Goal: Task Accomplishment & Management: Manage account settings

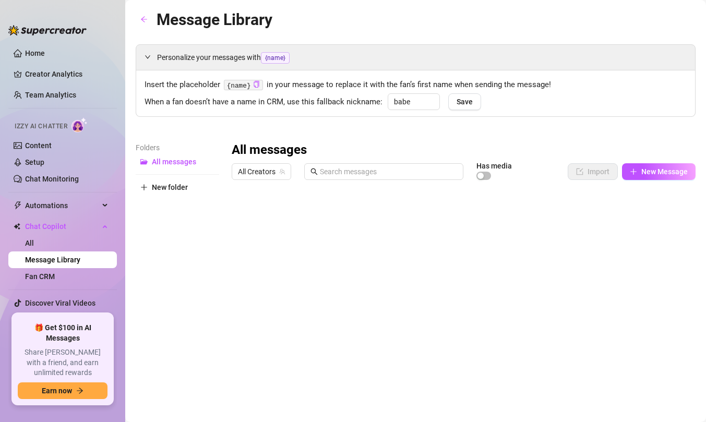
type input "babe"
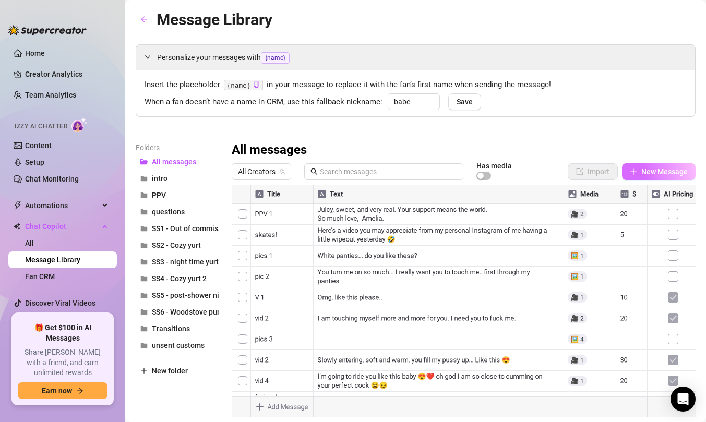
click at [676, 171] on span "New Message" at bounding box center [664, 172] width 46 height 8
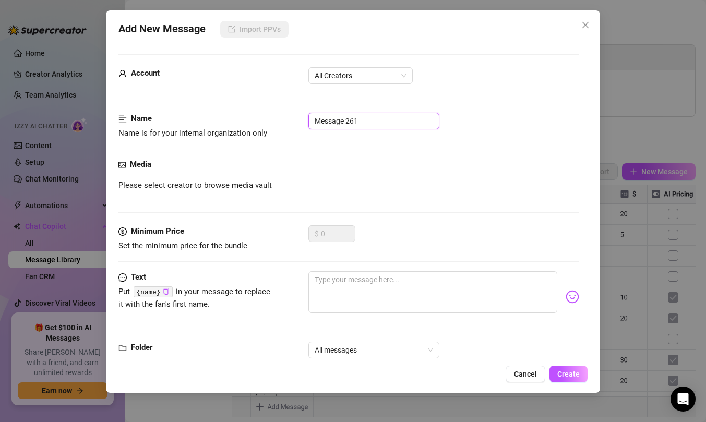
click at [351, 120] on input "Message 261" at bounding box center [373, 121] width 131 height 17
click at [332, 124] on input "SS7 - purple lingerie" at bounding box center [373, 121] width 131 height 17
click at [385, 79] on span "All Creators" at bounding box center [361, 76] width 92 height 16
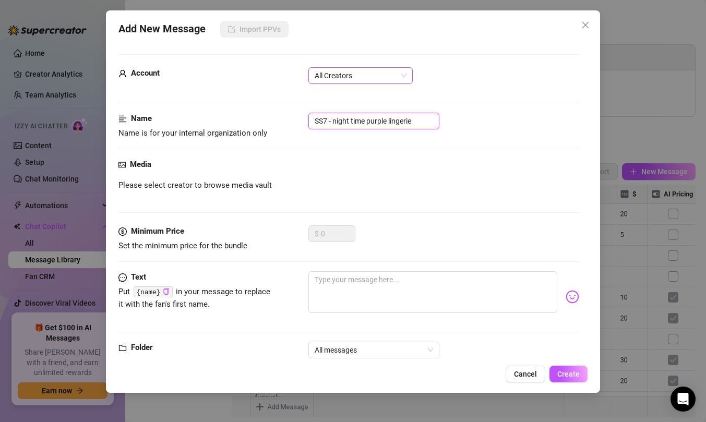
type input "SS7 - night time purple lingerie"
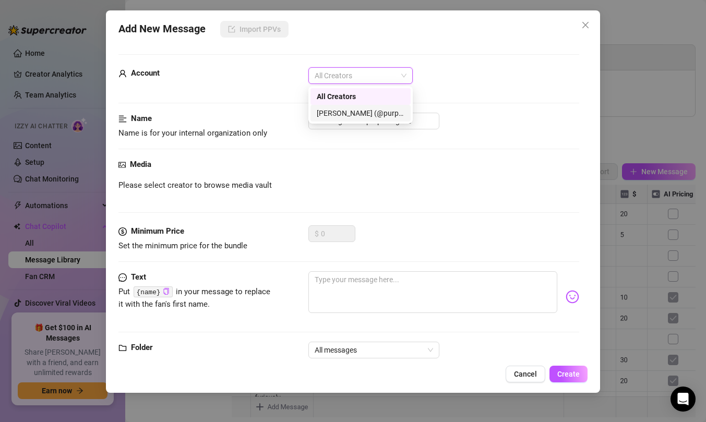
click at [366, 113] on div "Amelia (@purpleamelia)" at bounding box center [361, 113] width 88 height 11
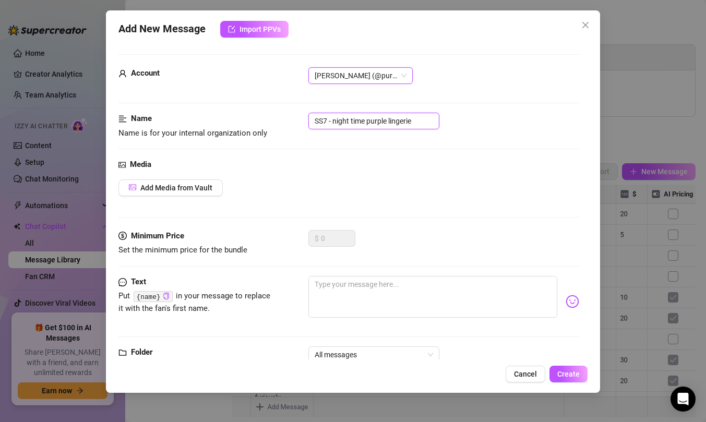
click at [341, 121] on input "SS7 - night time purple lingerie" at bounding box center [373, 121] width 131 height 17
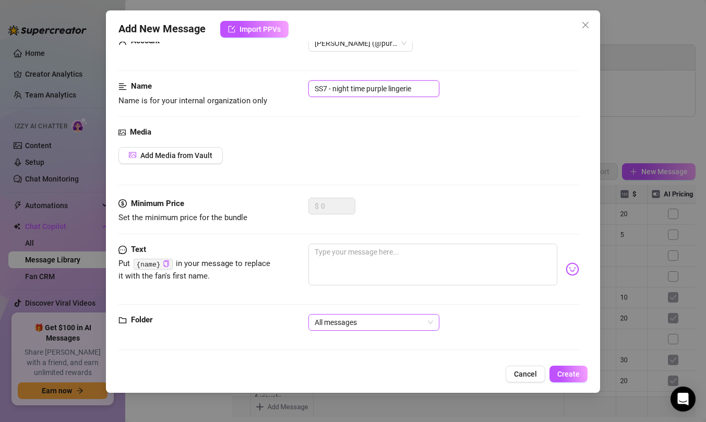
click at [385, 330] on div "All messages" at bounding box center [373, 322] width 131 height 17
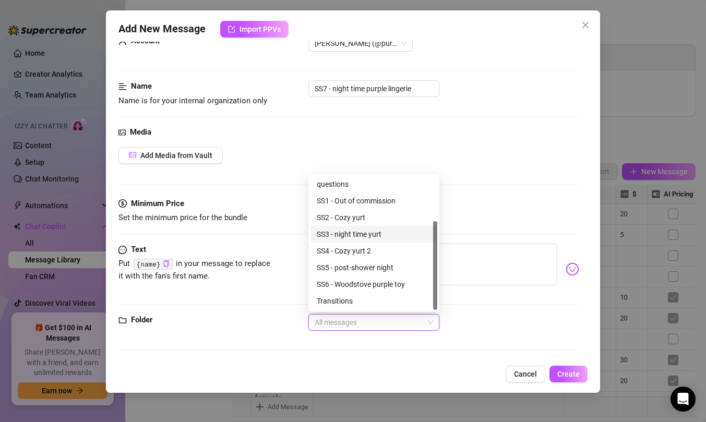
scroll to position [67, 0]
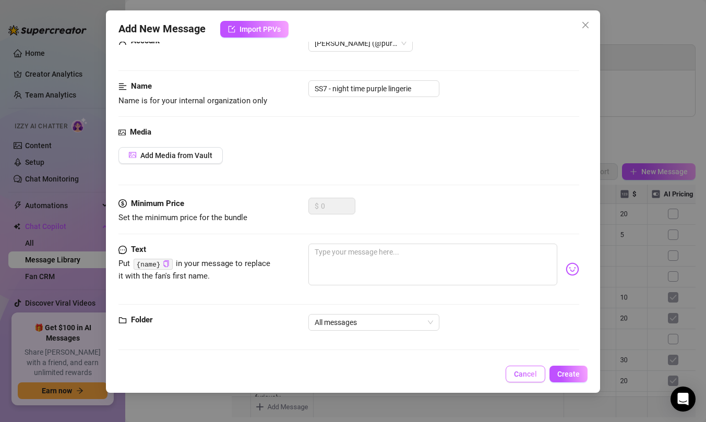
click at [521, 375] on span "Cancel" at bounding box center [525, 374] width 23 height 8
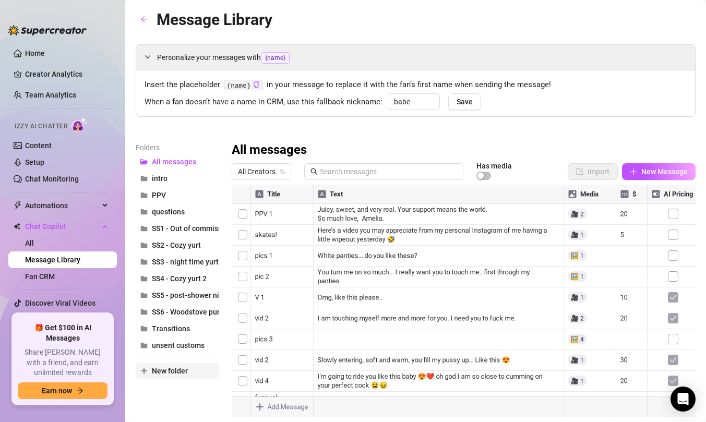
click at [172, 368] on span "New folder" at bounding box center [170, 371] width 36 height 8
click at [182, 361] on input "text" at bounding box center [178, 362] width 84 height 17
paste input "SS7 - night time purple lingerie"
type input "SS7 - night time purple lingerie"
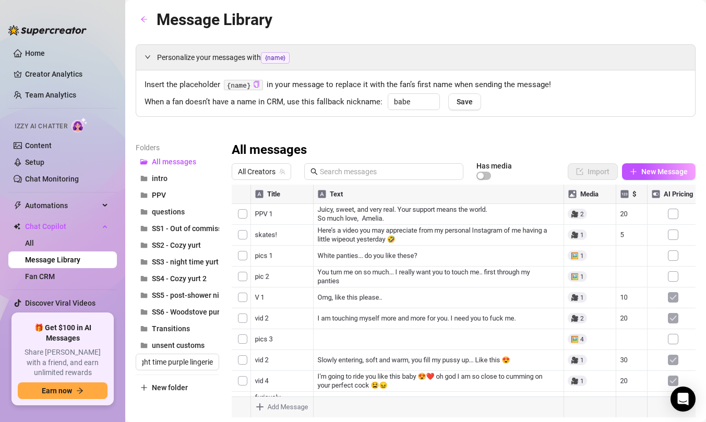
click at [200, 410] on div "Folders All messages intro PPV questions SS1 - Out of commission SS2 - Cozy yur…" at bounding box center [178, 280] width 84 height 276
click at [195, 329] on span "SS7 - night time purple lingerie" at bounding box center [203, 329] width 102 height 8
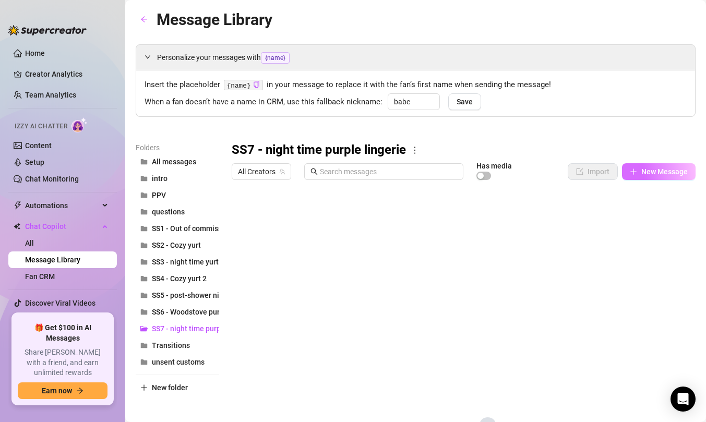
click at [657, 171] on span "New Message" at bounding box center [664, 172] width 46 height 8
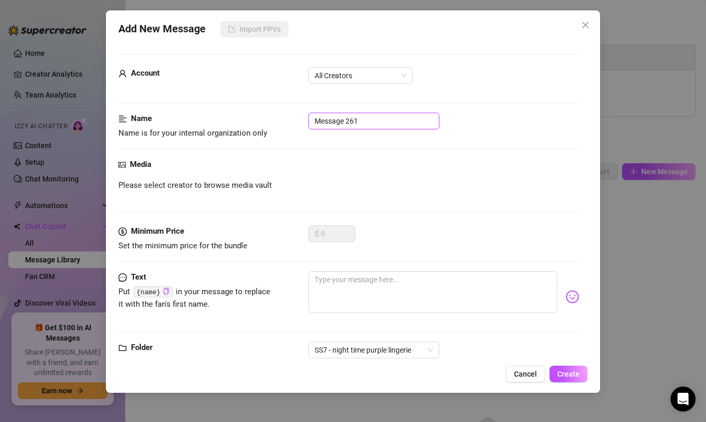
click at [374, 117] on input "Message 261" at bounding box center [373, 121] width 131 height 17
click at [370, 70] on span "All Creators" at bounding box center [361, 76] width 92 height 16
type input "Photo 1"
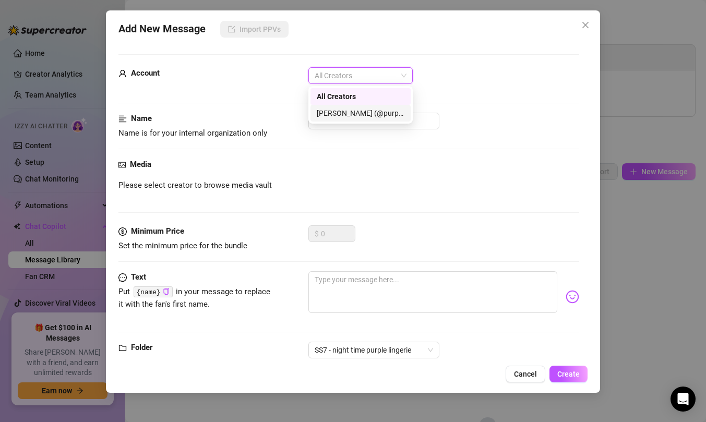
click at [366, 112] on div "[PERSON_NAME] (@purpleamelia)" at bounding box center [361, 113] width 88 height 11
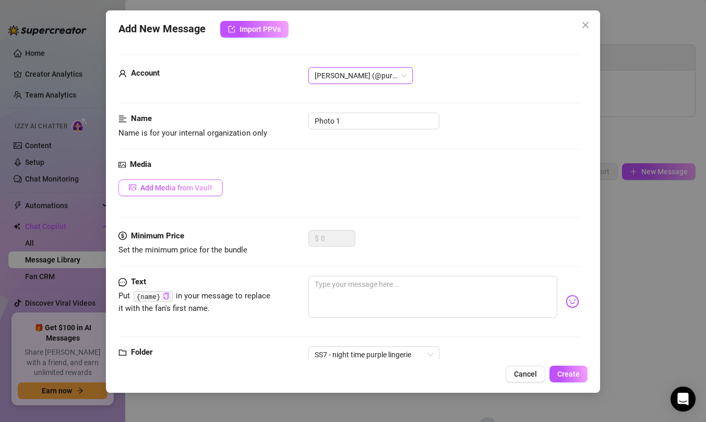
click at [201, 184] on span "Add Media from Vault" at bounding box center [176, 188] width 72 height 8
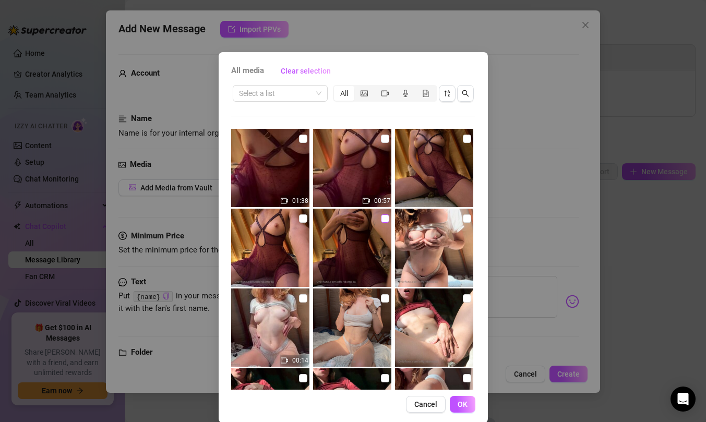
click at [384, 221] on input "checkbox" at bounding box center [385, 219] width 8 height 8
checkbox input "true"
click at [458, 399] on button "OK" at bounding box center [463, 404] width 26 height 17
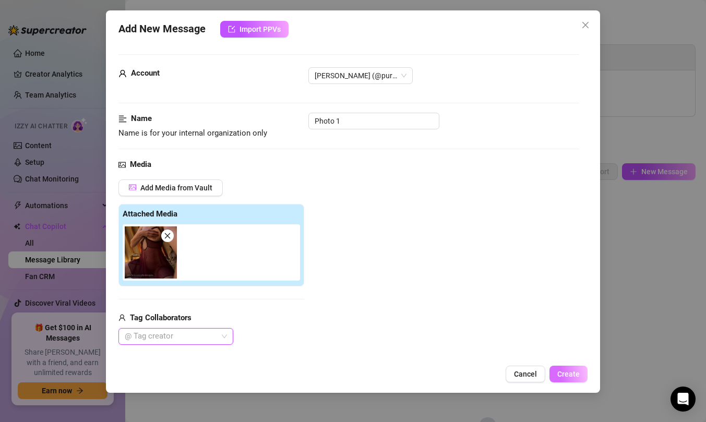
click at [560, 373] on span "Create" at bounding box center [568, 374] width 22 height 8
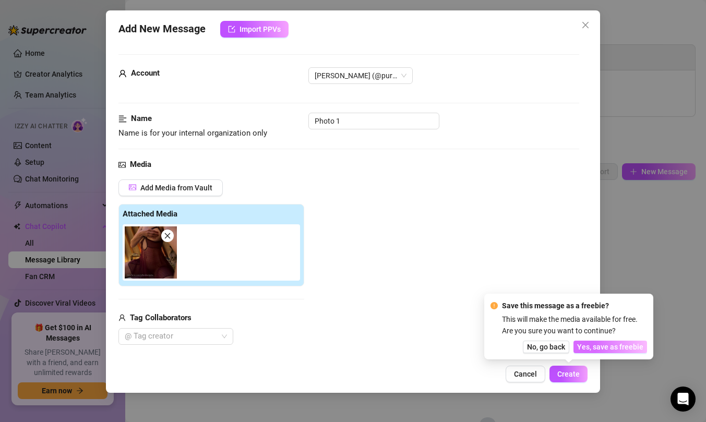
click at [595, 347] on span "Yes, save as freebie" at bounding box center [610, 347] width 66 height 8
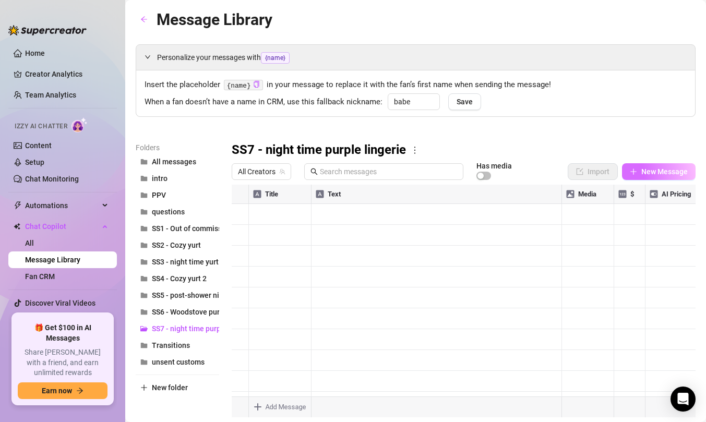
click at [635, 174] on icon "plus" at bounding box center [633, 171] width 7 height 7
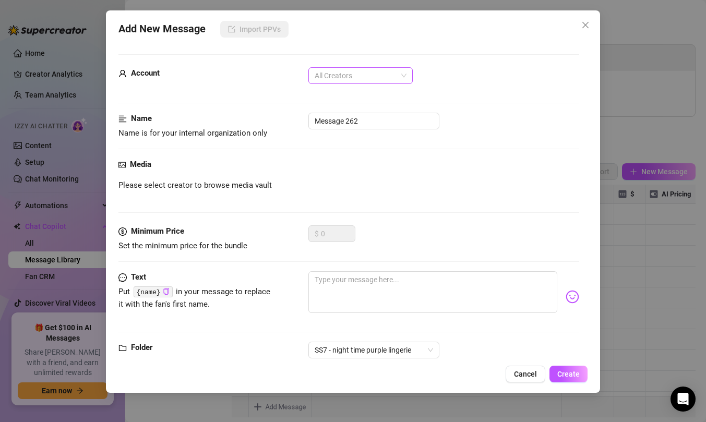
click at [369, 74] on span "All Creators" at bounding box center [361, 76] width 92 height 16
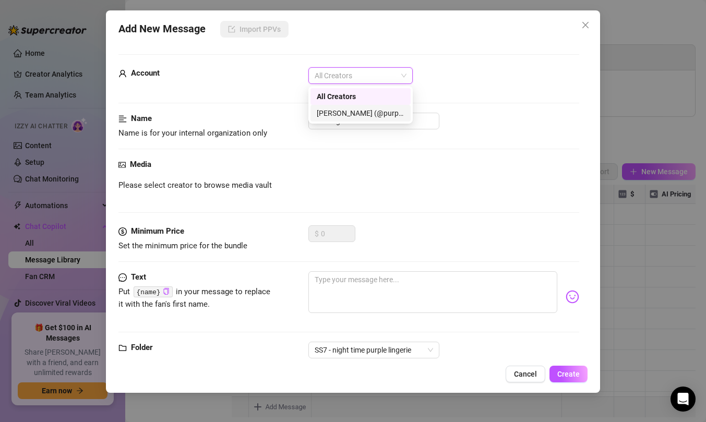
click at [359, 111] on div "[PERSON_NAME] (@purpleamelia)" at bounding box center [361, 113] width 88 height 11
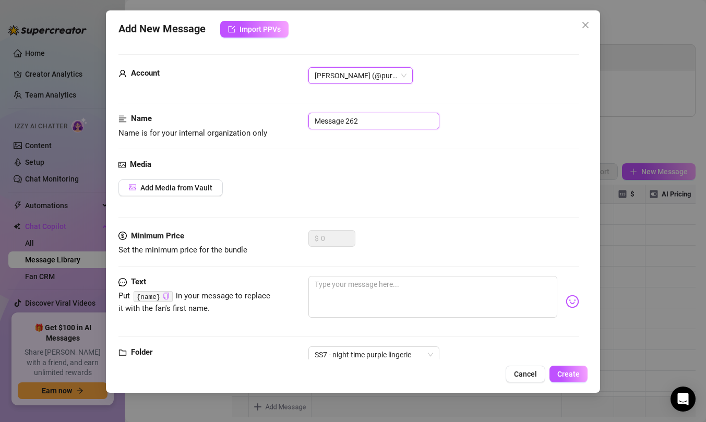
click at [365, 125] on input "Message 262" at bounding box center [373, 121] width 131 height 17
type input "Photo 2"
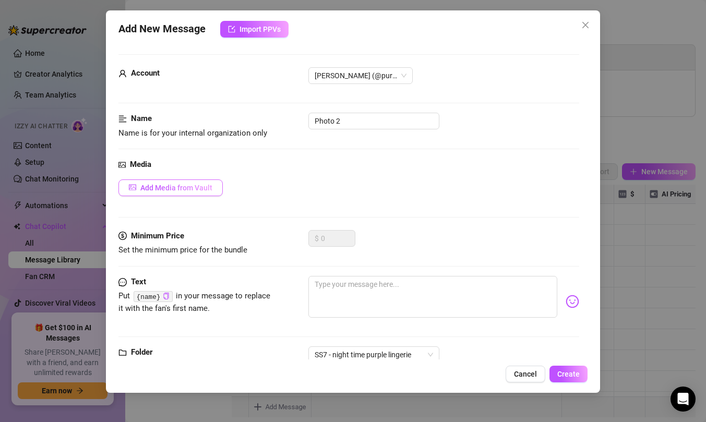
click at [183, 188] on span "Add Media from Vault" at bounding box center [176, 188] width 72 height 8
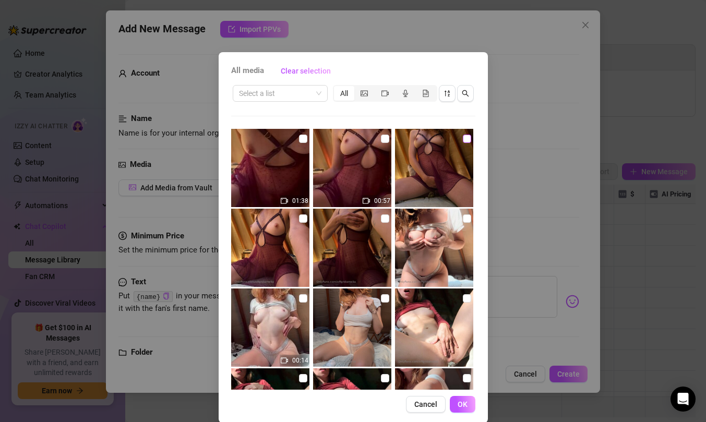
click at [467, 137] on input "checkbox" at bounding box center [467, 139] width 8 height 8
checkbox input "true"
click at [302, 217] on input "checkbox" at bounding box center [303, 219] width 8 height 8
click at [299, 221] on input "checkbox" at bounding box center [303, 219] width 8 height 8
checkbox input "false"
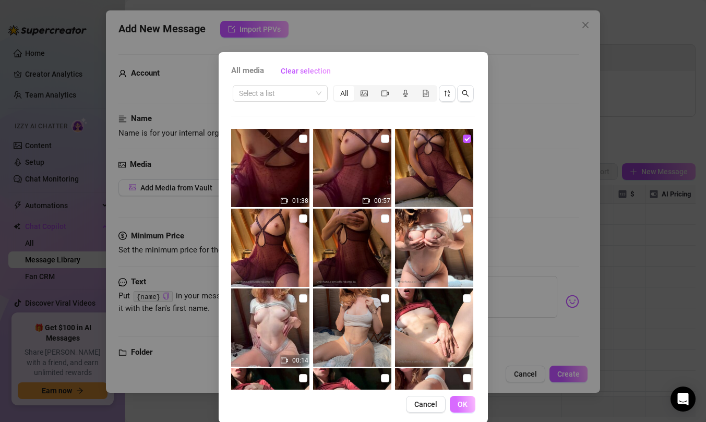
click at [458, 401] on span "OK" at bounding box center [463, 404] width 10 height 8
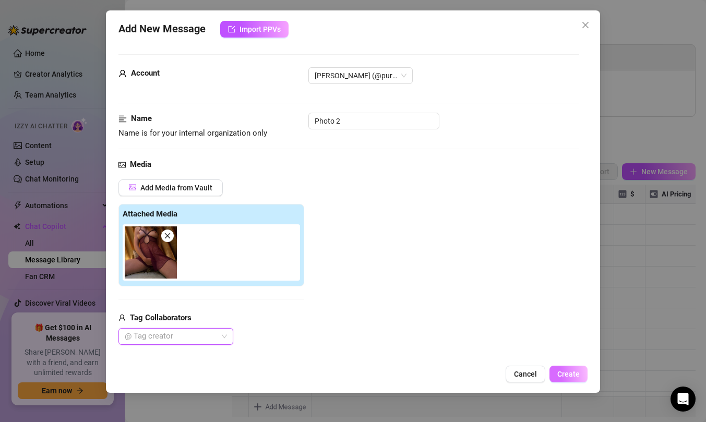
click at [581, 371] on button "Create" at bounding box center [569, 374] width 38 height 17
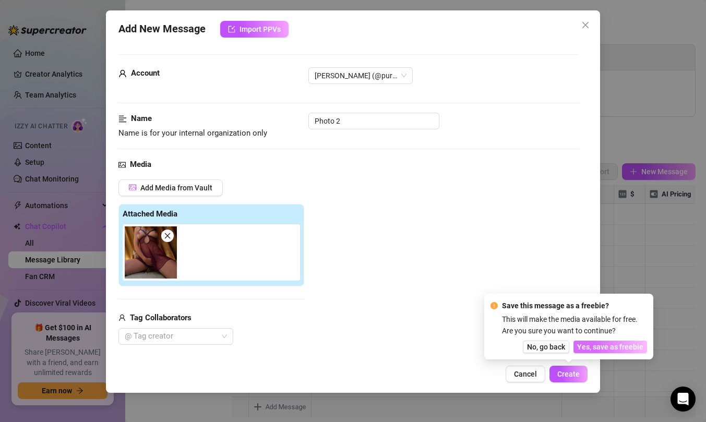
click at [610, 347] on span "Yes, save as freebie" at bounding box center [610, 347] width 66 height 8
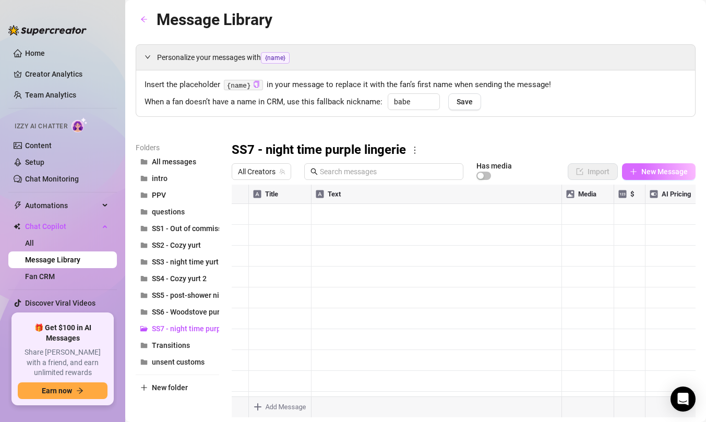
click at [664, 173] on span "New Message" at bounding box center [664, 172] width 46 height 8
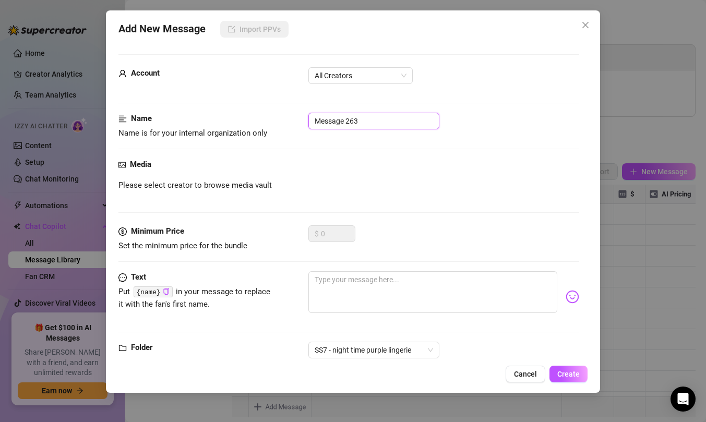
click at [392, 122] on input "Message 263" at bounding box center [373, 121] width 131 height 17
click at [397, 72] on span "All Creators" at bounding box center [361, 76] width 92 height 16
type input "Photo 3"
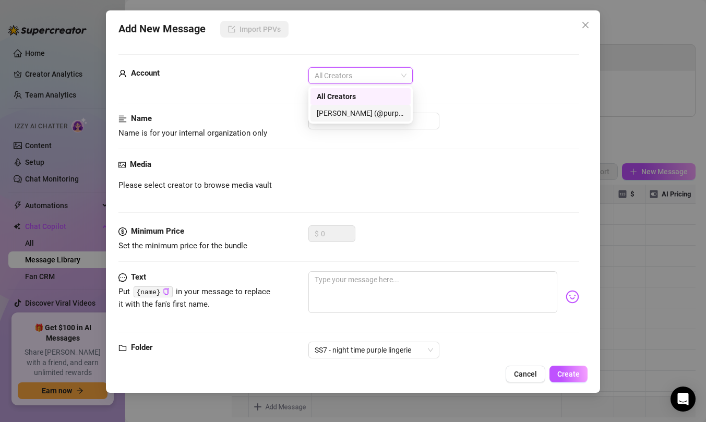
click at [376, 112] on div "[PERSON_NAME] (@purpleamelia)" at bounding box center [361, 113] width 88 height 11
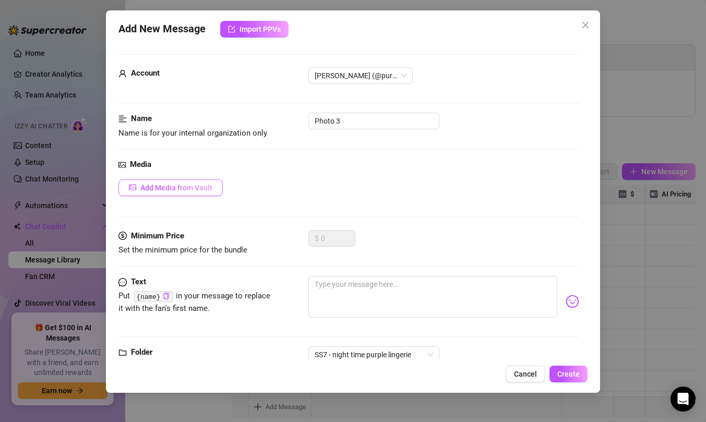
click at [151, 189] on span "Add Media from Vault" at bounding box center [176, 188] width 72 height 8
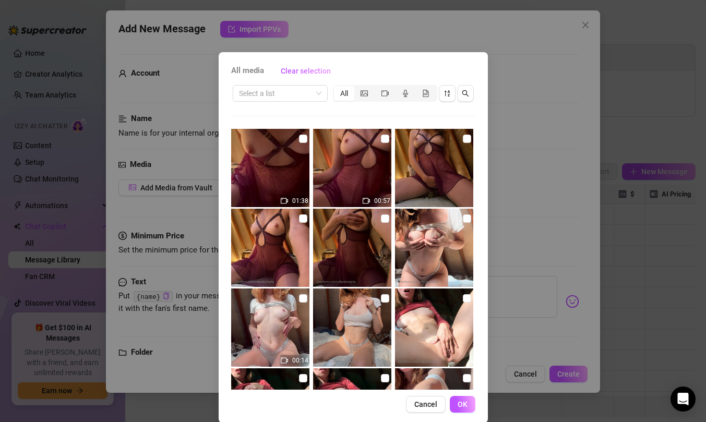
click at [297, 216] on img at bounding box center [270, 248] width 78 height 78
checkbox input "true"
click at [464, 407] on span "OK" at bounding box center [463, 404] width 10 height 8
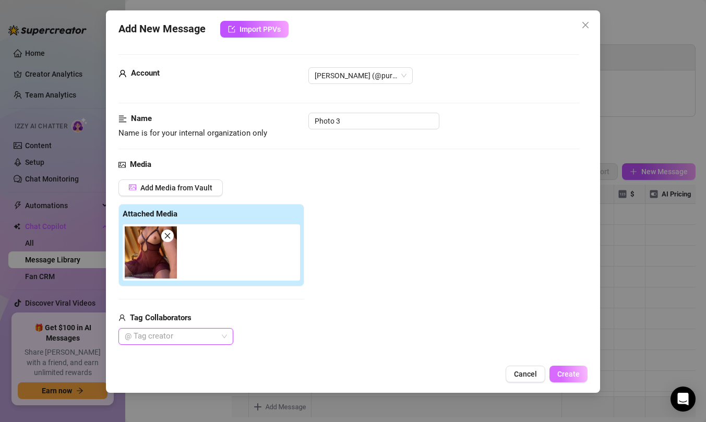
click at [569, 370] on span "Create" at bounding box center [568, 374] width 22 height 8
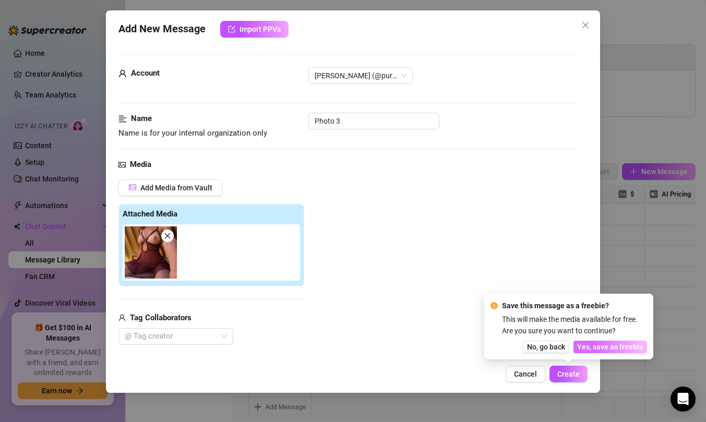
click at [600, 352] on button "Yes, save as freebie" at bounding box center [611, 347] width 74 height 13
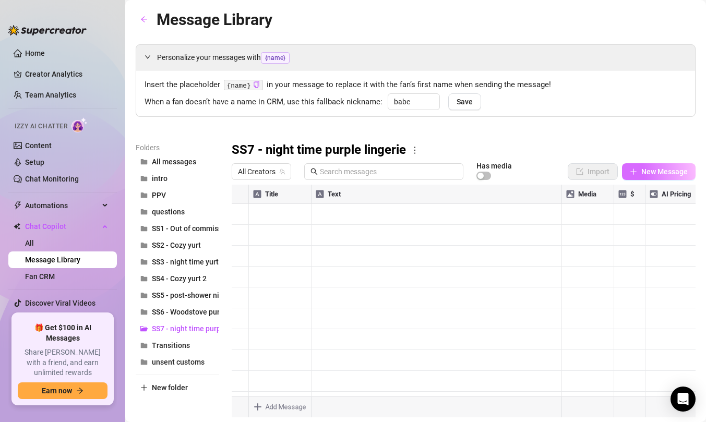
click at [641, 174] on button "New Message" at bounding box center [659, 171] width 74 height 17
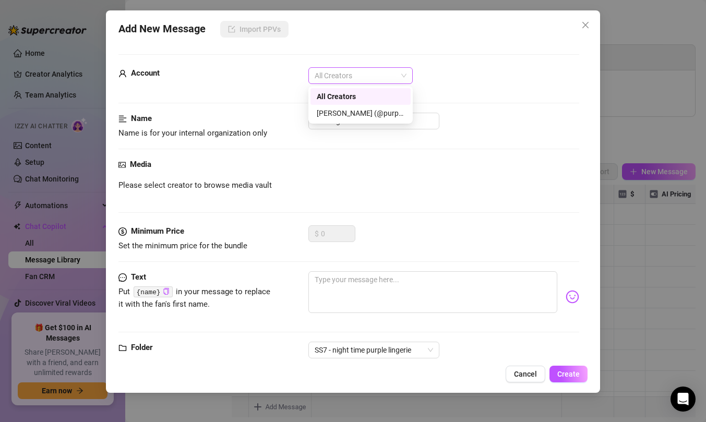
click at [396, 70] on span "All Creators" at bounding box center [361, 76] width 92 height 16
click at [394, 110] on div "[PERSON_NAME] (@purpleamelia)" at bounding box center [361, 113] width 88 height 11
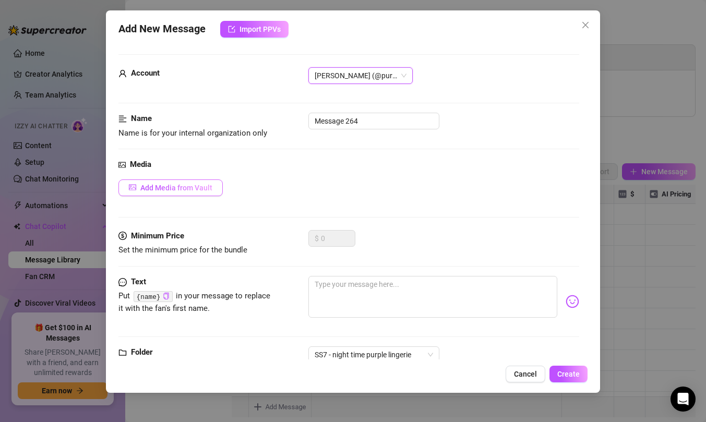
click at [211, 185] on span "Add Media from Vault" at bounding box center [176, 188] width 72 height 8
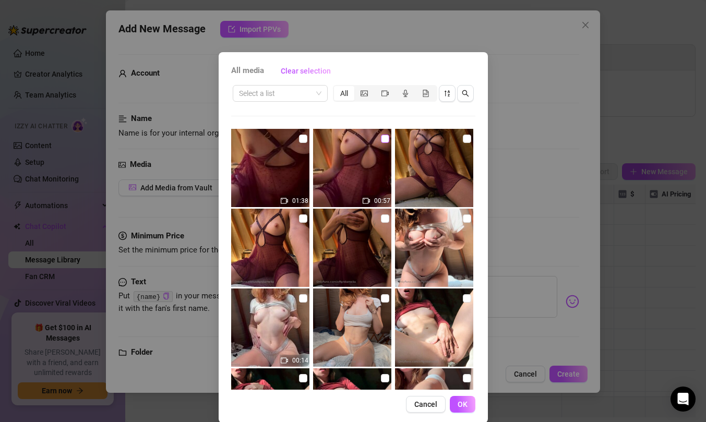
click at [387, 138] on input "checkbox" at bounding box center [385, 139] width 8 height 8
checkbox input "true"
click at [462, 401] on span "OK" at bounding box center [463, 404] width 10 height 8
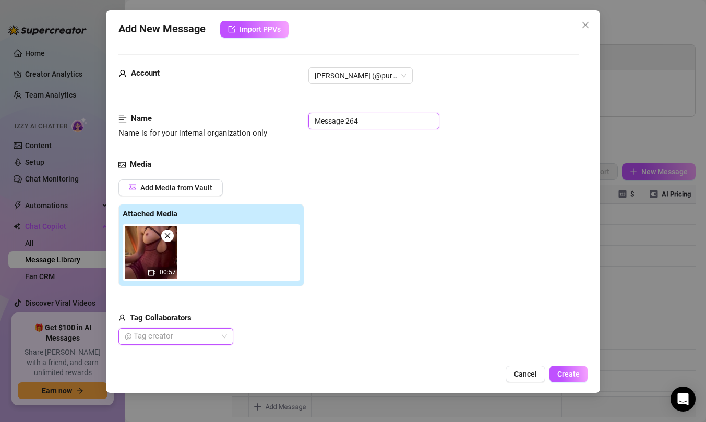
click at [373, 121] on input "Message 264" at bounding box center [373, 121] width 131 height 17
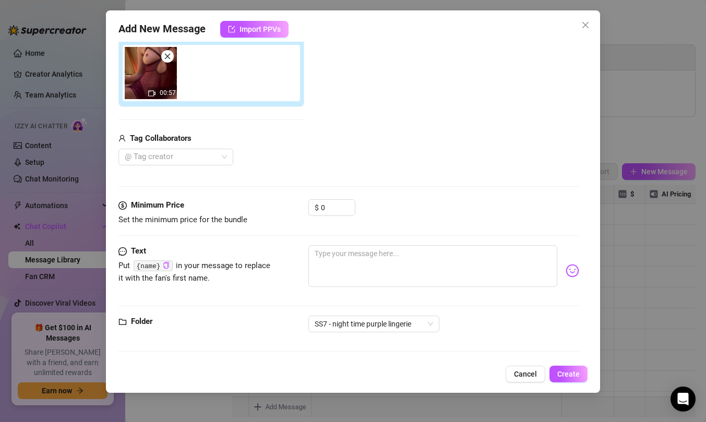
scroll to position [181, 0]
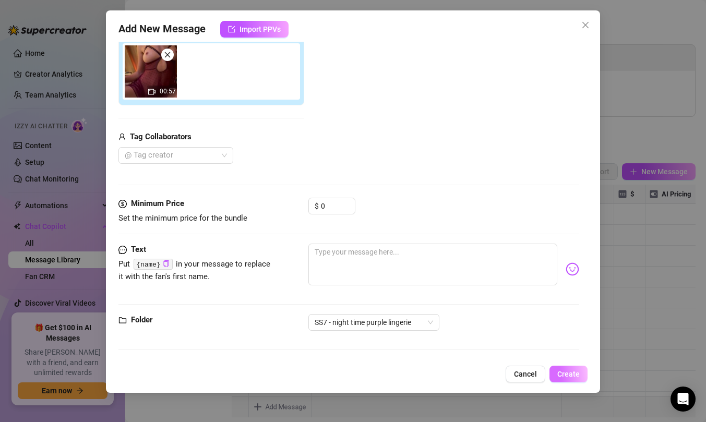
type input "PPV 1 Boob tease"
click at [573, 378] on span "Create" at bounding box center [568, 374] width 22 height 8
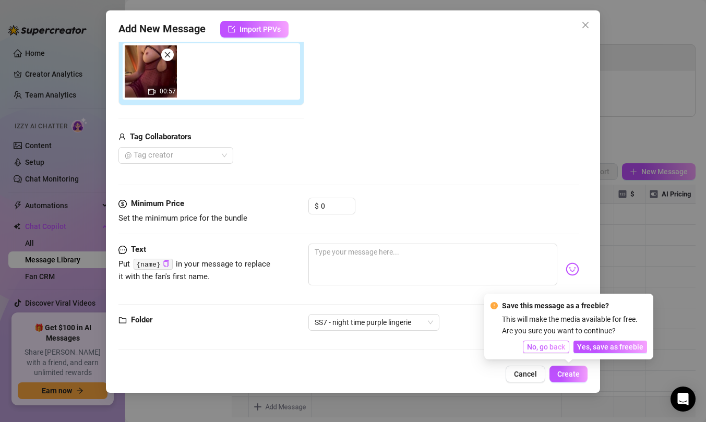
click at [559, 343] on span "No, go back" at bounding box center [546, 347] width 38 height 8
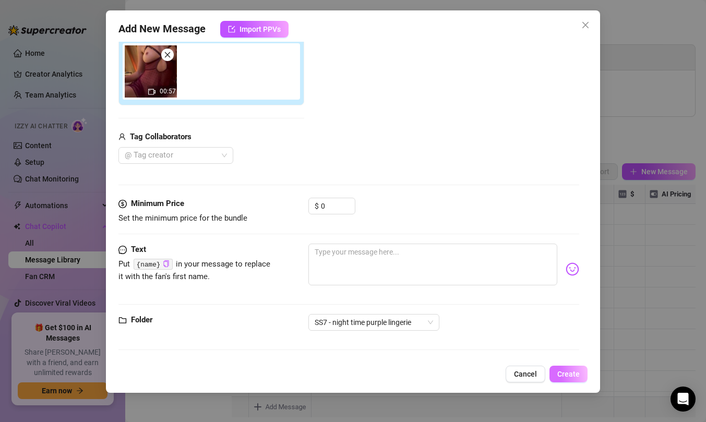
click at [581, 375] on button "Create" at bounding box center [569, 374] width 38 height 17
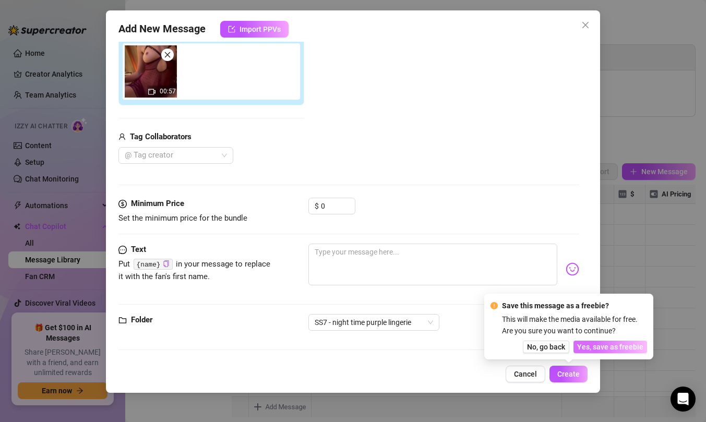
click at [583, 348] on span "Yes, save as freebie" at bounding box center [610, 347] width 66 height 8
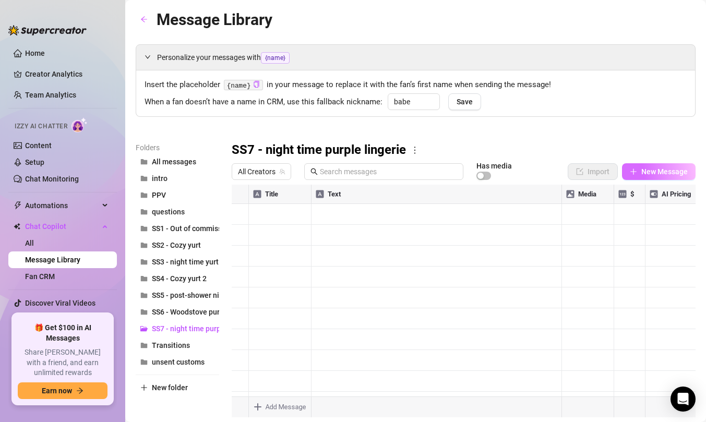
click at [653, 173] on span "New Message" at bounding box center [664, 172] width 46 height 8
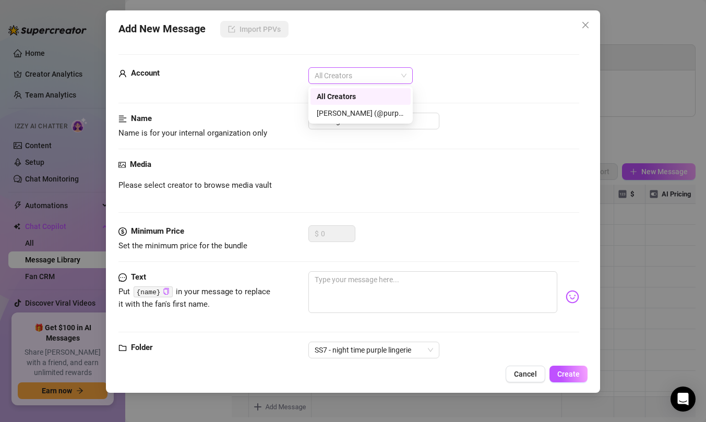
click at [385, 75] on span "All Creators" at bounding box center [361, 76] width 92 height 16
click at [380, 110] on div "[PERSON_NAME] (@purpleamelia)" at bounding box center [361, 113] width 88 height 11
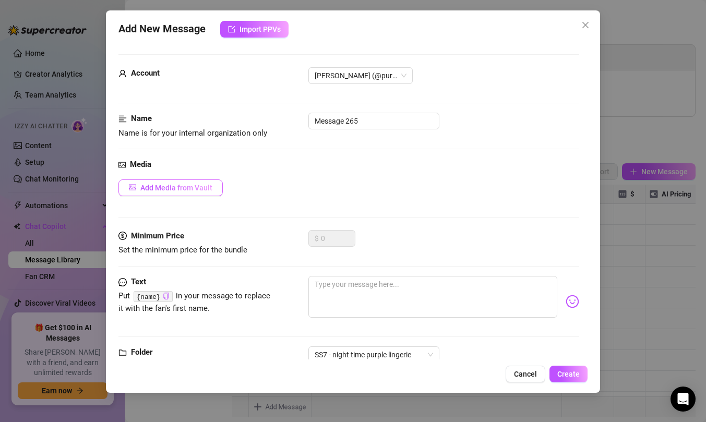
click at [198, 184] on span "Add Media from Vault" at bounding box center [176, 188] width 72 height 8
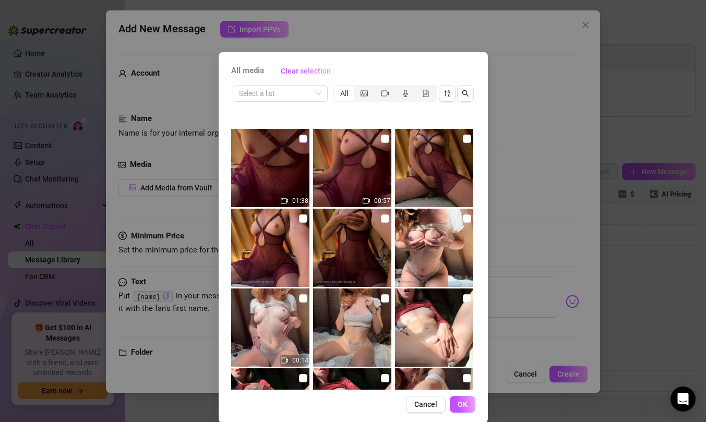
click at [305, 137] on input "checkbox" at bounding box center [303, 139] width 8 height 8
checkbox input "true"
click at [462, 411] on button "OK" at bounding box center [463, 404] width 26 height 17
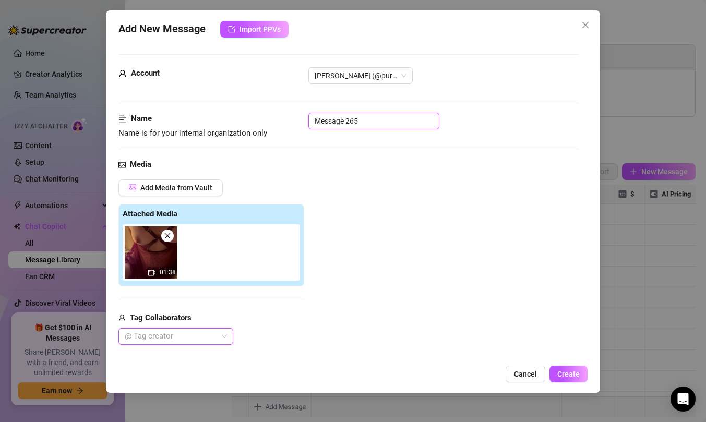
click at [400, 121] on input "Message 265" at bounding box center [373, 121] width 131 height 17
click at [337, 121] on input "PPV 2 Hand masturbation" at bounding box center [373, 121] width 131 height 17
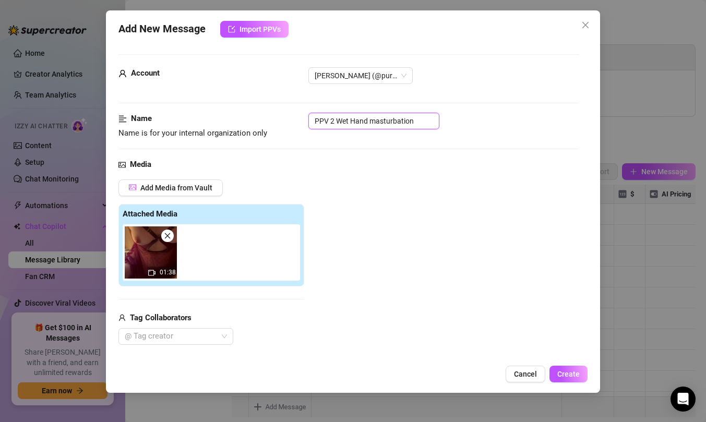
drag, startPoint x: 419, startPoint y: 118, endPoint x: 353, endPoint y: 124, distance: 66.5
click at [353, 124] on input "PPV 2 Wet Hand masturbation" at bounding box center [373, 121] width 131 height 17
type input "PPV 2 Wet fingering"
click at [570, 374] on span "Create" at bounding box center [568, 374] width 22 height 8
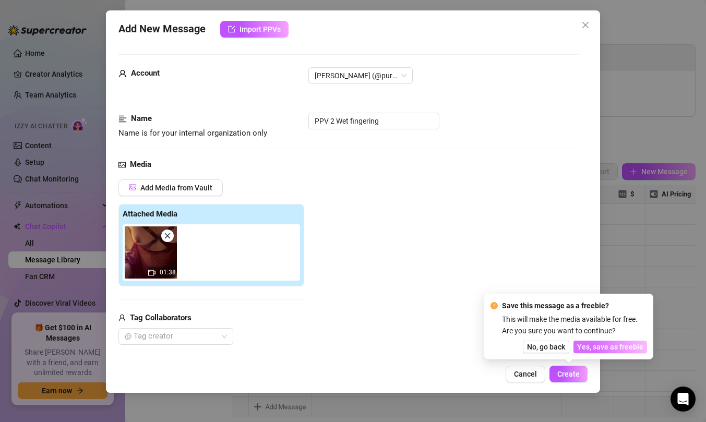
click at [590, 350] on span "Yes, save as freebie" at bounding box center [610, 347] width 66 height 8
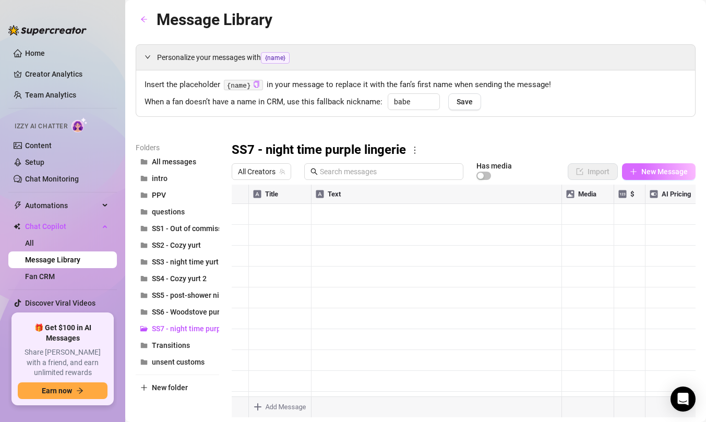
click at [639, 173] on button "New Message" at bounding box center [659, 171] width 74 height 17
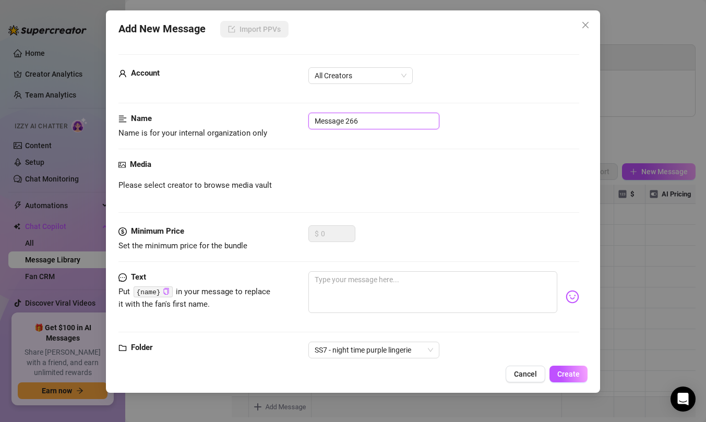
click at [419, 121] on input "Message 266" at bounding box center [373, 121] width 131 height 17
type input "PPV 3"
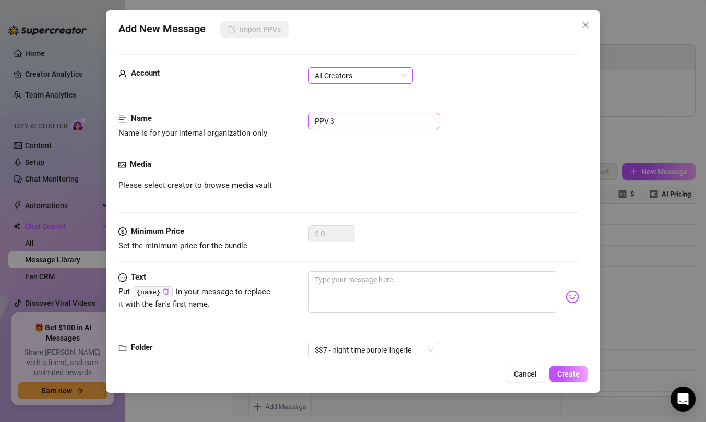
click at [364, 79] on span "All Creators" at bounding box center [361, 76] width 92 height 16
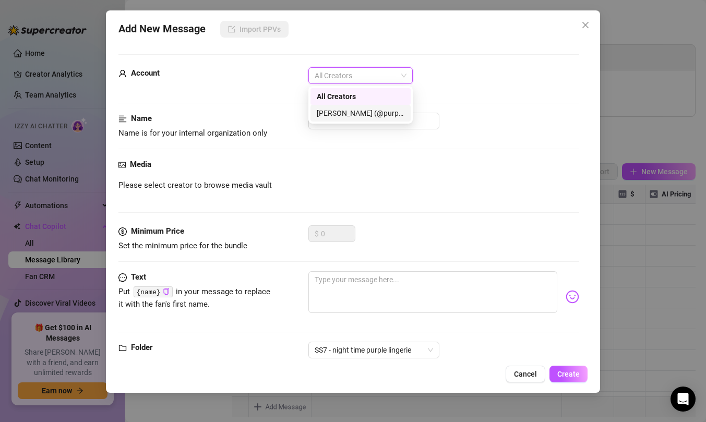
click at [363, 112] on div "[PERSON_NAME] (@purpleamelia)" at bounding box center [361, 113] width 88 height 11
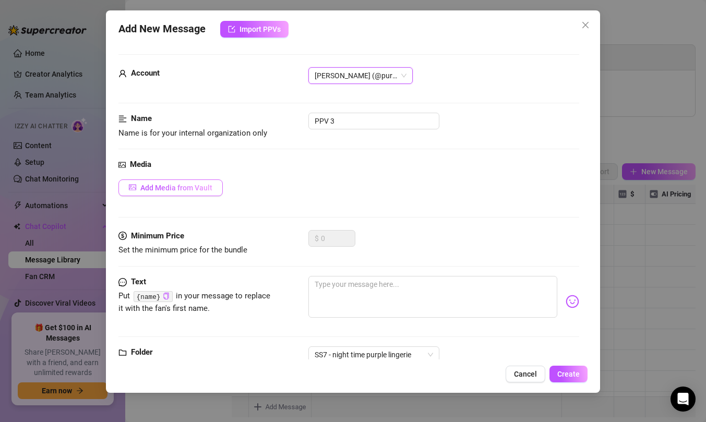
click at [210, 190] on span "Add Media from Vault" at bounding box center [176, 188] width 72 height 8
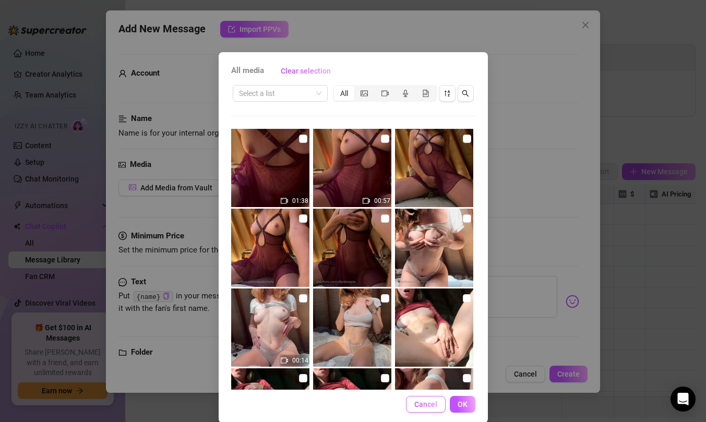
click at [423, 405] on span "Cancel" at bounding box center [425, 404] width 23 height 8
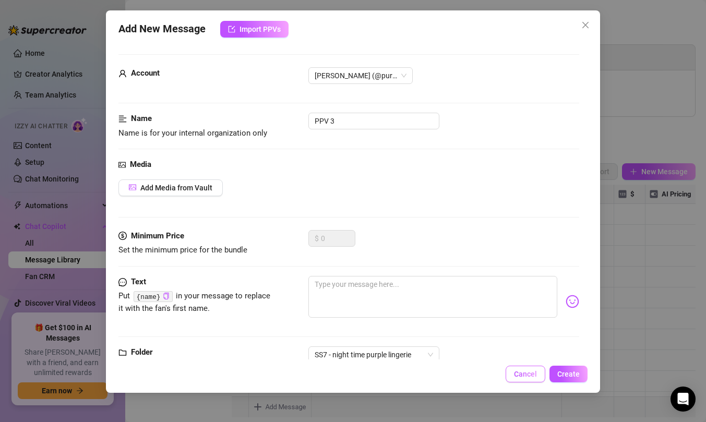
click at [521, 371] on span "Cancel" at bounding box center [525, 374] width 23 height 8
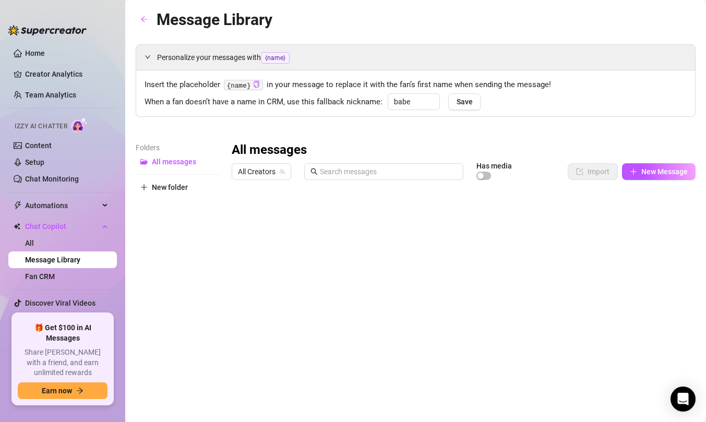
type input "babe"
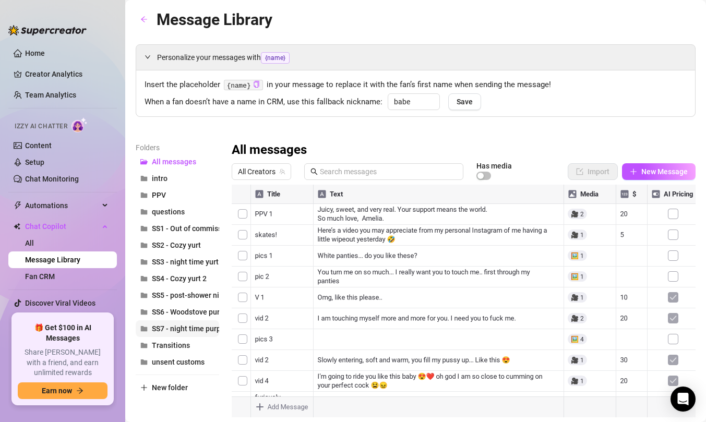
click at [165, 328] on span "SS7 - night time purple lingerie" at bounding box center [203, 329] width 102 height 8
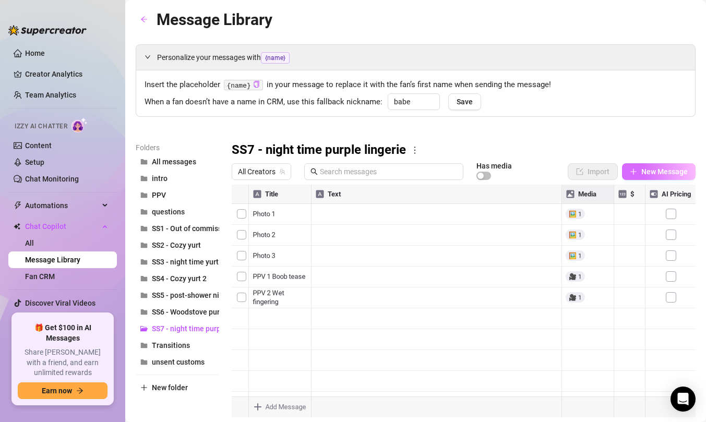
click at [648, 173] on span "New Message" at bounding box center [664, 172] width 46 height 8
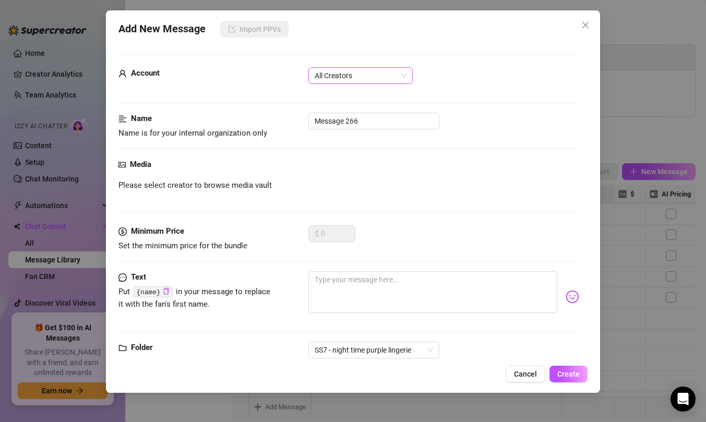
click at [395, 68] on span "All Creators" at bounding box center [361, 76] width 92 height 16
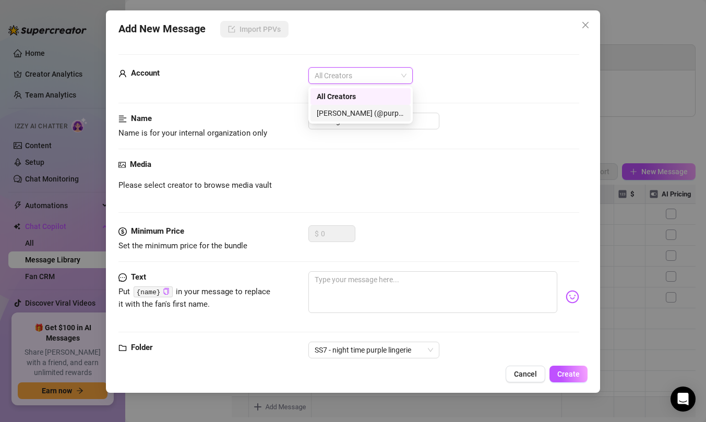
click at [378, 112] on div "[PERSON_NAME] (@purpleamelia)" at bounding box center [361, 113] width 88 height 11
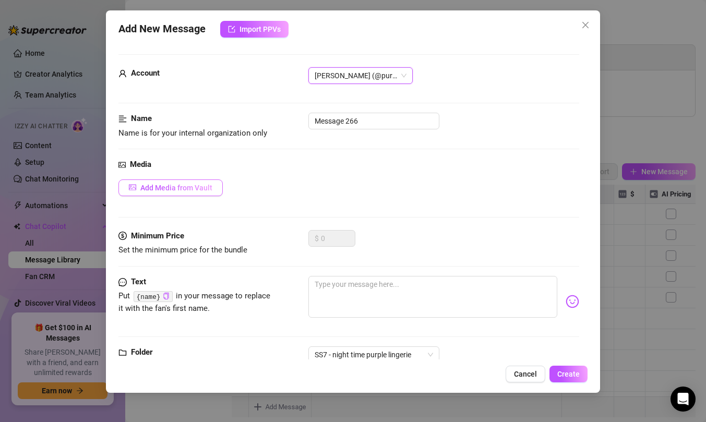
click at [200, 192] on span "Add Media from Vault" at bounding box center [176, 188] width 72 height 8
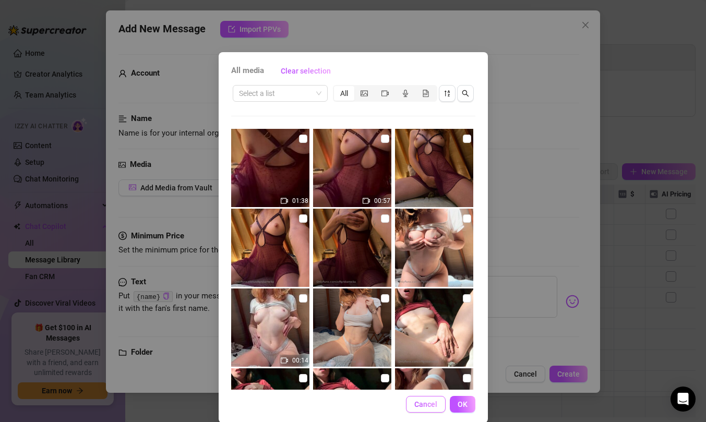
click at [423, 405] on span "Cancel" at bounding box center [425, 404] width 23 height 8
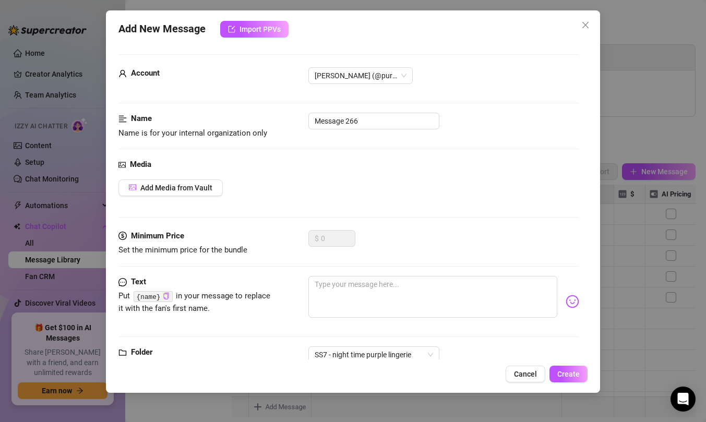
click at [526, 364] on div "Add New Message Import PPVs Account Amelia (@purpleamelia) Name Name is for you…" at bounding box center [353, 201] width 494 height 383
click at [525, 368] on button "Cancel" at bounding box center [526, 374] width 40 height 17
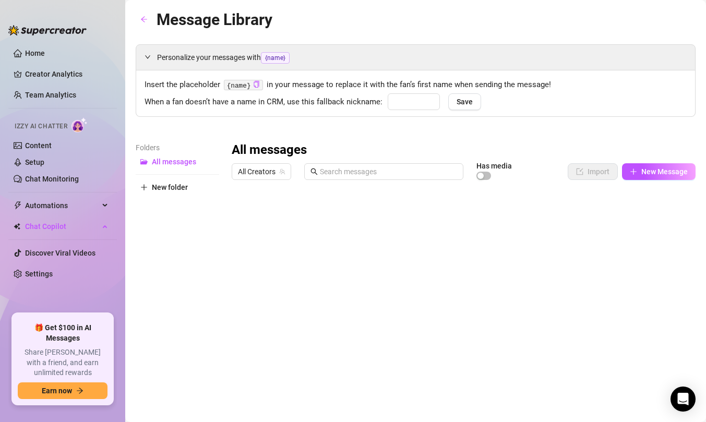
type input "babe"
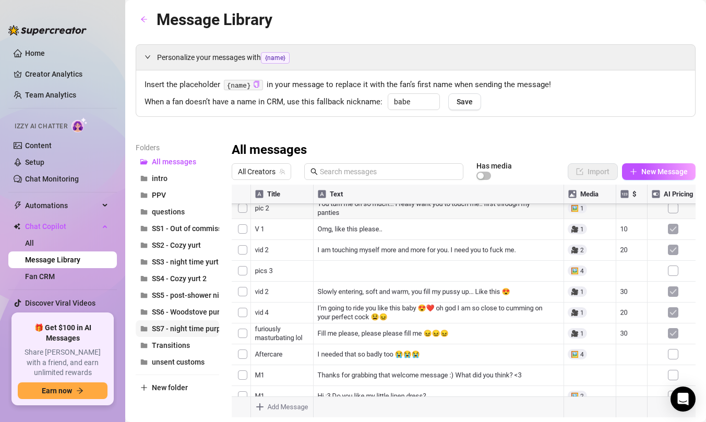
scroll to position [555, 0]
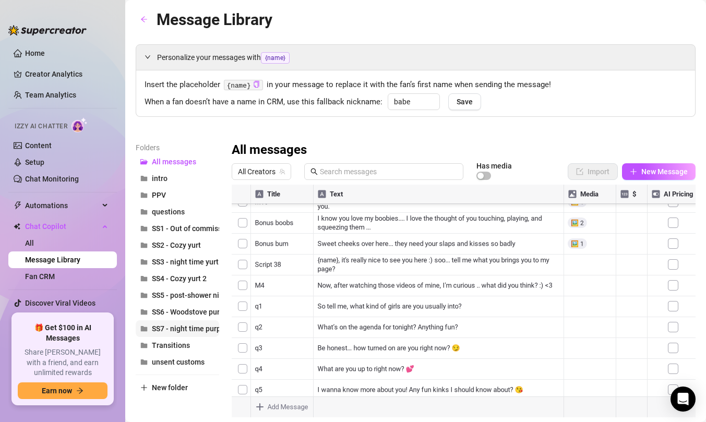
click at [172, 327] on span "SS7 - night time purple lingerie" at bounding box center [203, 329] width 102 height 8
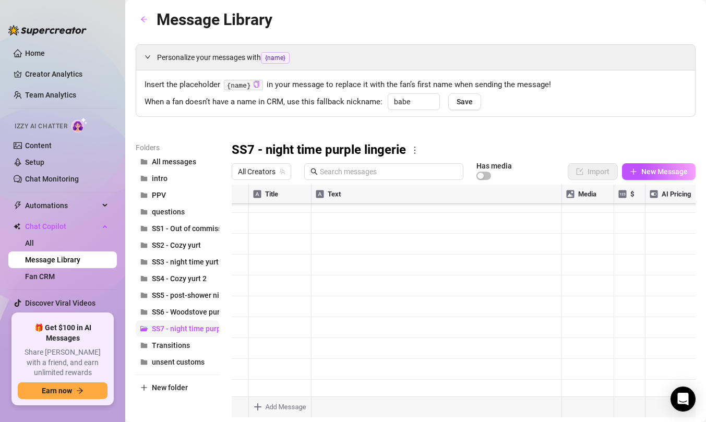
scroll to position [0, 0]
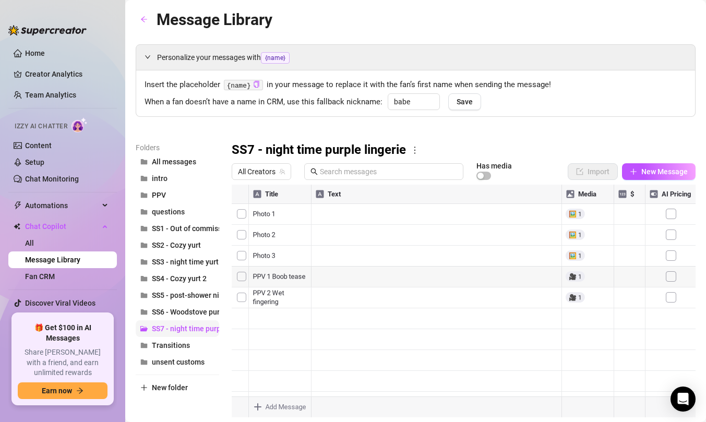
click at [181, 327] on span "SS7 - night time purple lingerie" at bounding box center [203, 329] width 102 height 8
click at [413, 152] on icon "more" at bounding box center [414, 150] width 9 height 9
click at [429, 168] on link "Rename" at bounding box center [438, 167] width 38 height 8
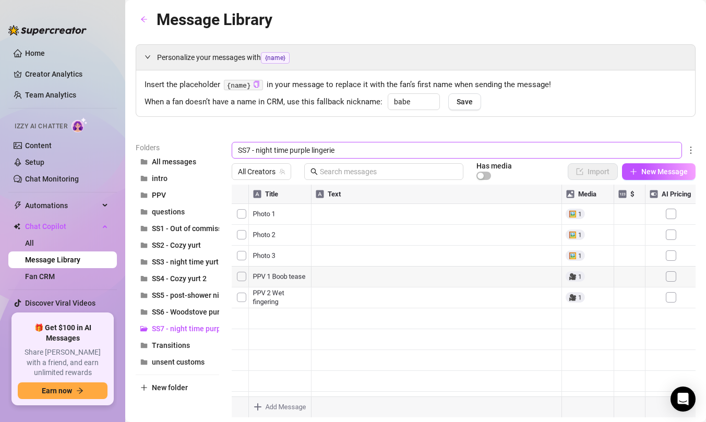
click at [289, 150] on input "SS7 - night time purple lingerie" at bounding box center [457, 150] width 450 height 17
type input "SS7 - night purple lingerie"
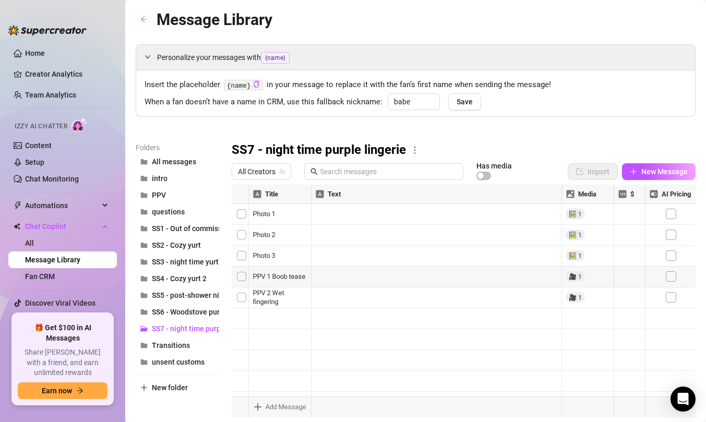
click at [356, 348] on div at bounding box center [464, 301] width 464 height 233
click at [645, 173] on span "New Message" at bounding box center [664, 172] width 46 height 8
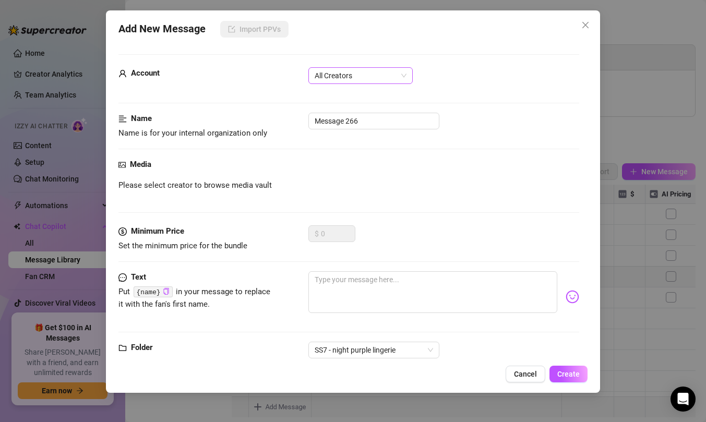
click at [374, 72] on span "All Creators" at bounding box center [361, 76] width 92 height 16
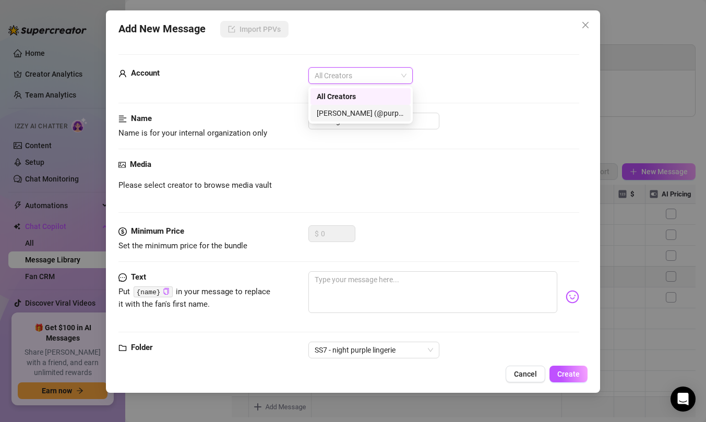
click at [364, 115] on div "[PERSON_NAME] (@purpleamelia)" at bounding box center [361, 113] width 88 height 11
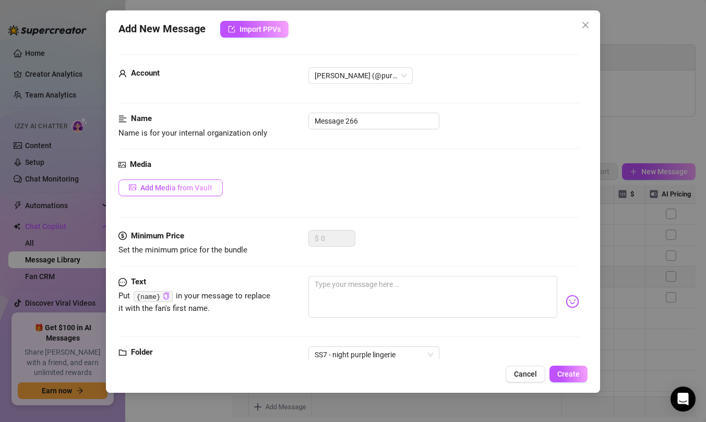
click at [206, 184] on span "Add Media from Vault" at bounding box center [176, 188] width 72 height 8
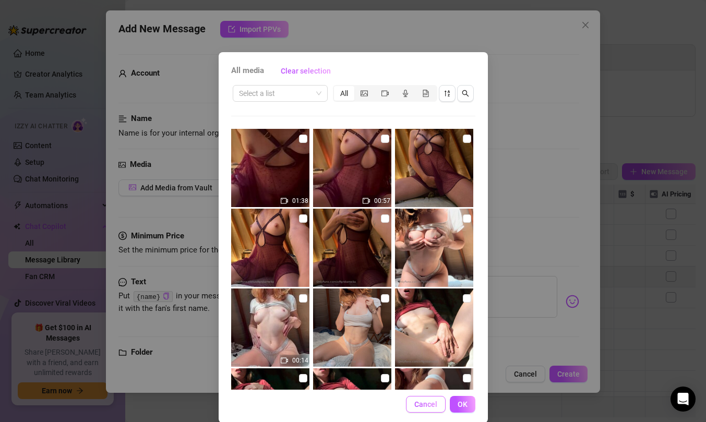
click at [428, 402] on span "Cancel" at bounding box center [425, 404] width 23 height 8
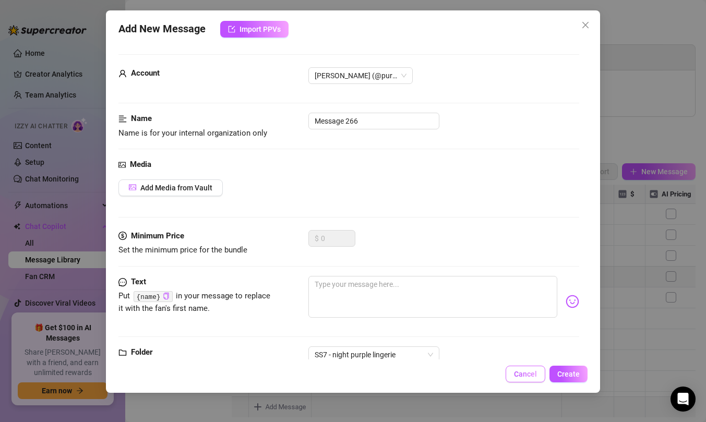
click at [512, 371] on button "Cancel" at bounding box center [526, 374] width 40 height 17
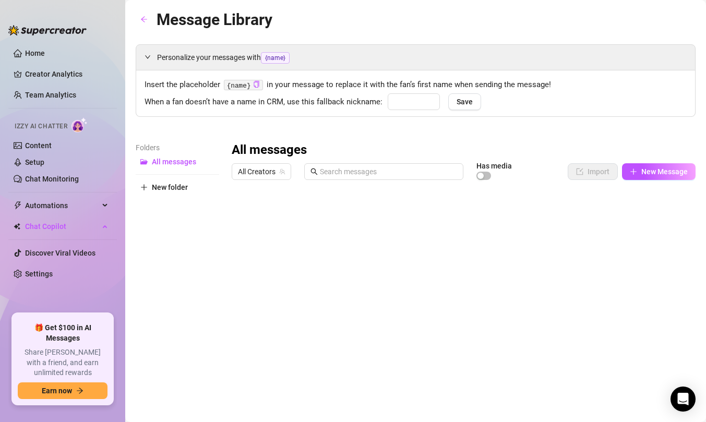
type input "babe"
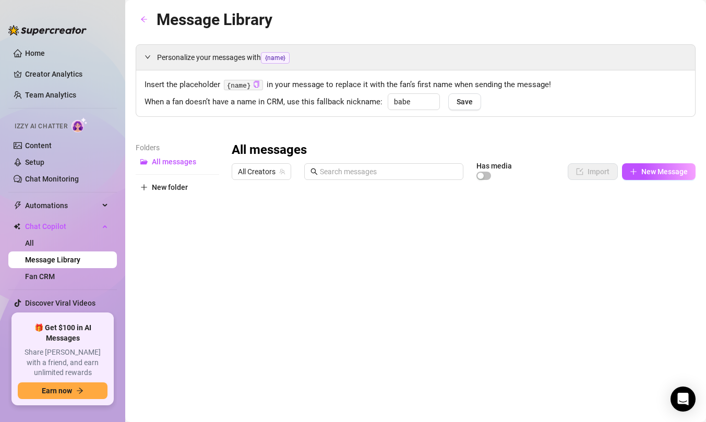
type input "babe"
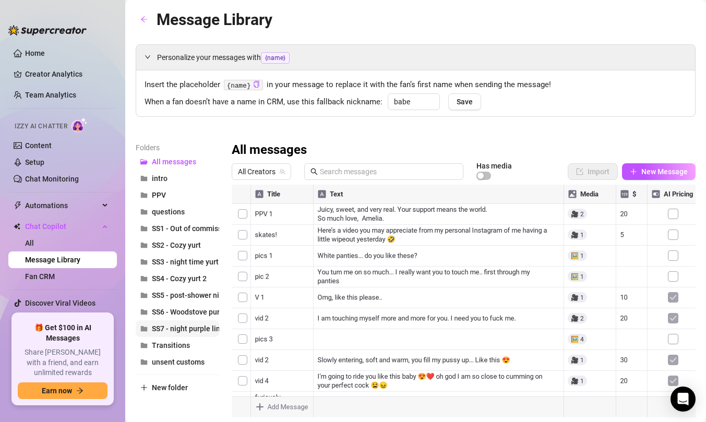
click at [193, 331] on span "SS7 - night purple lingerie" at bounding box center [195, 329] width 86 height 8
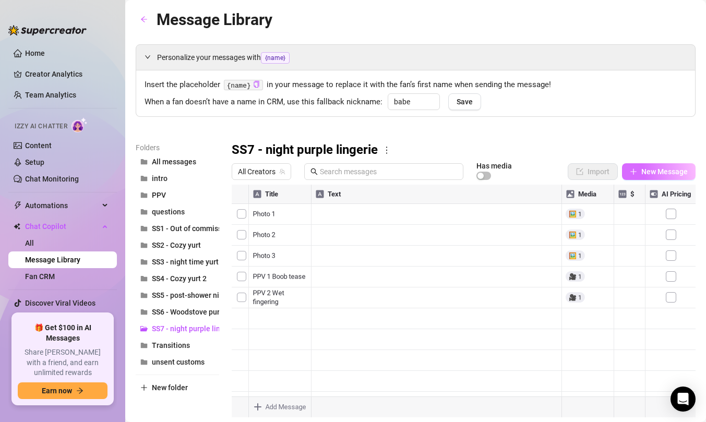
click at [649, 175] on span "New Message" at bounding box center [664, 172] width 46 height 8
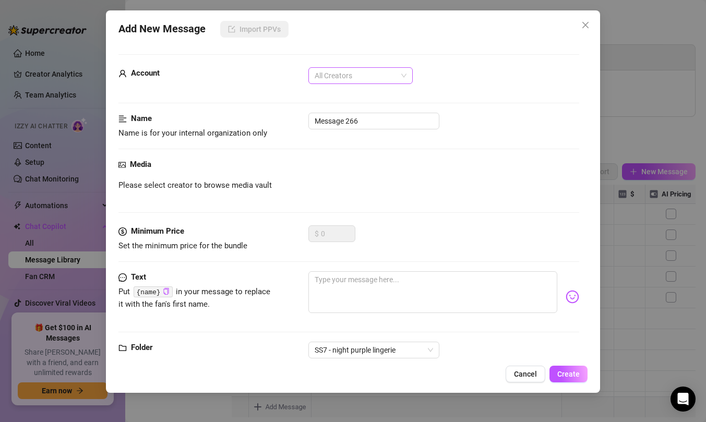
click at [352, 80] on span "All Creators" at bounding box center [361, 76] width 92 height 16
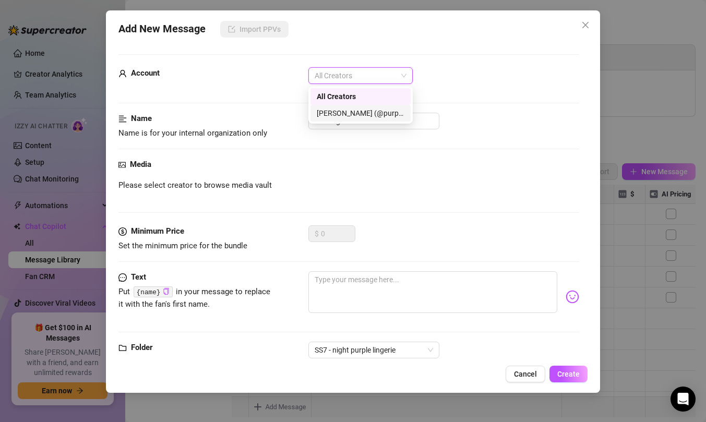
click at [350, 120] on div "[PERSON_NAME] (@purpleamelia)" at bounding box center [361, 113] width 100 height 17
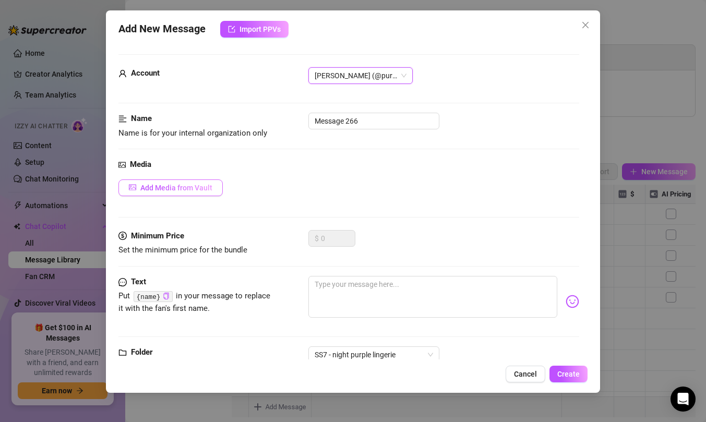
click at [163, 191] on span "Add Media from Vault" at bounding box center [176, 188] width 72 height 8
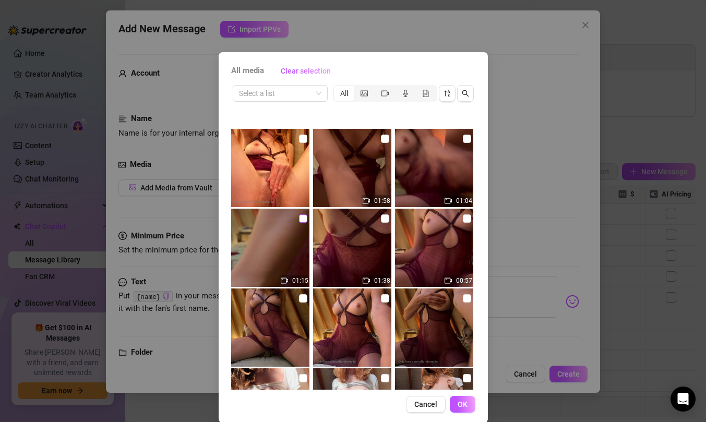
click at [301, 221] on input "checkbox" at bounding box center [303, 219] width 8 height 8
checkbox input "true"
click at [460, 402] on span "OK" at bounding box center [463, 404] width 10 height 8
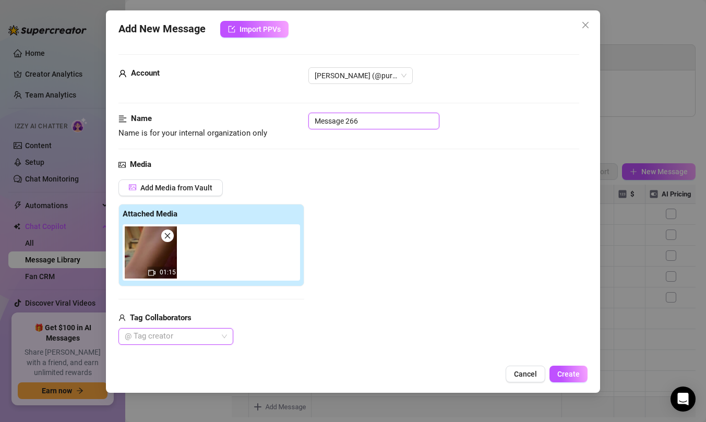
click at [366, 125] on input "Message 266" at bounding box center [373, 121] width 131 height 17
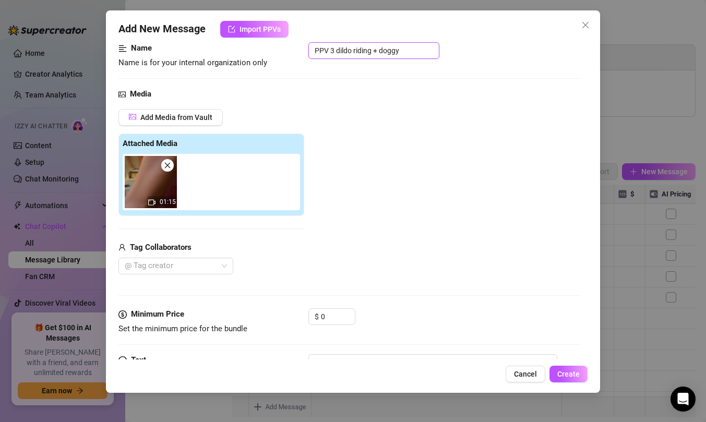
scroll to position [82, 0]
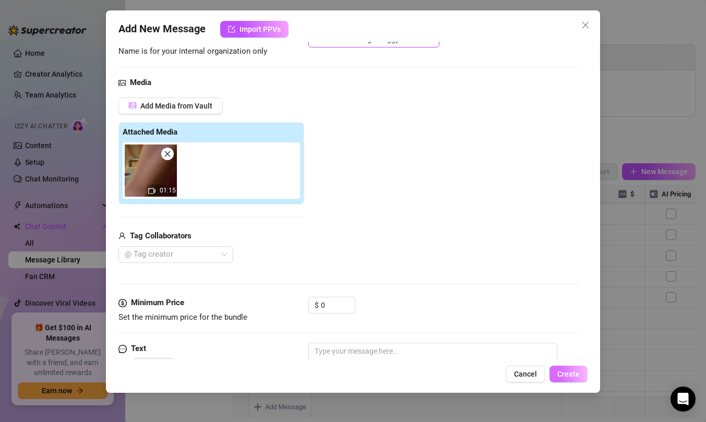
type input "PPV 3 dildo riding + doggy"
click at [560, 366] on button "Create" at bounding box center [569, 374] width 38 height 17
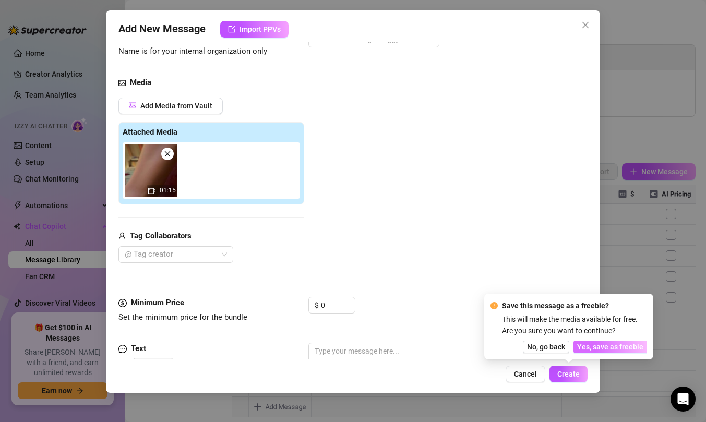
click at [586, 348] on span "Yes, save as freebie" at bounding box center [610, 347] width 66 height 8
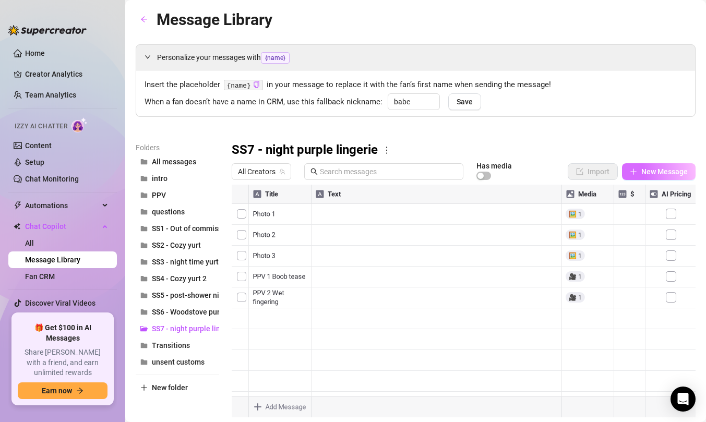
click at [665, 170] on span "New Message" at bounding box center [664, 172] width 46 height 8
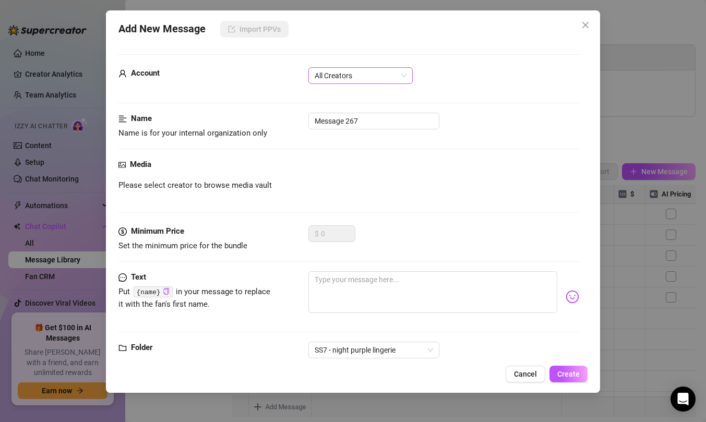
click at [377, 75] on span "All Creators" at bounding box center [361, 76] width 92 height 16
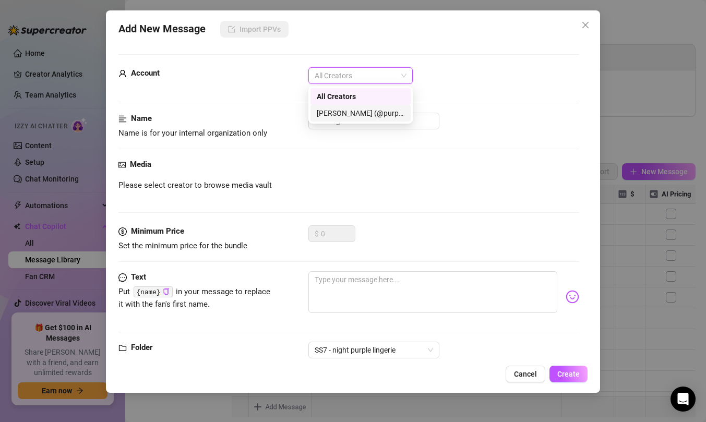
click at [364, 110] on div "[PERSON_NAME] (@purpleamelia)" at bounding box center [361, 113] width 88 height 11
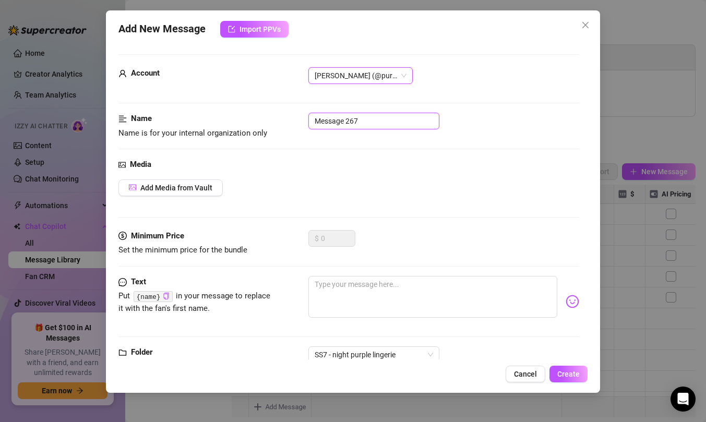
click at [356, 126] on input "Message 267" at bounding box center [373, 121] width 131 height 17
type input "PPV 4 Dildo close to cumming"
click at [197, 185] on span "Add Media from Vault" at bounding box center [176, 188] width 72 height 8
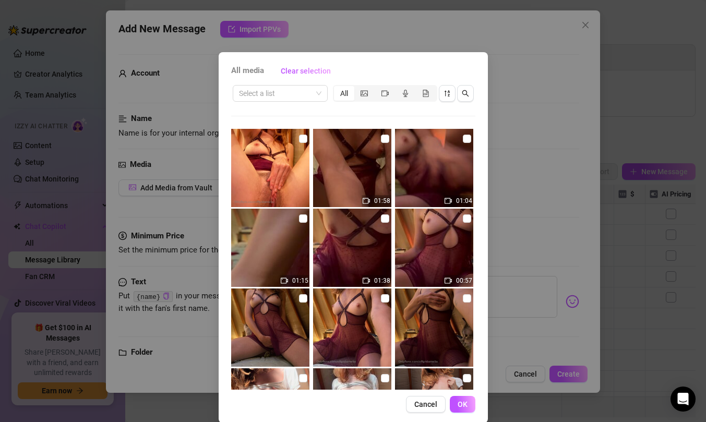
click at [460, 140] on img at bounding box center [434, 168] width 78 height 78
checkbox input "true"
click at [467, 400] on button "OK" at bounding box center [463, 404] width 26 height 17
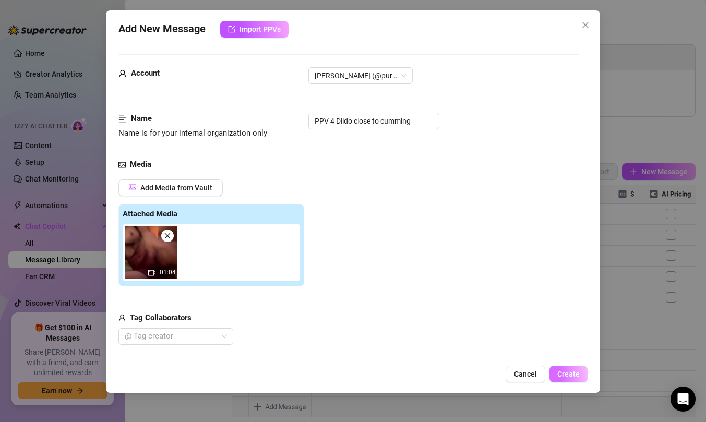
click at [575, 378] on button "Create" at bounding box center [569, 374] width 38 height 17
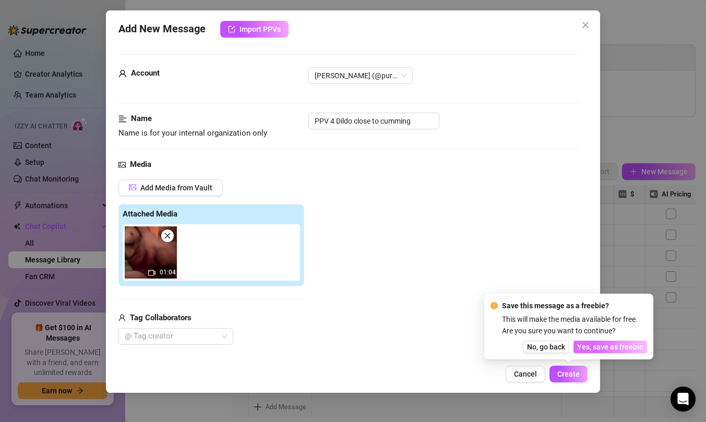
click at [588, 344] on span "Yes, save as freebie" at bounding box center [610, 347] width 66 height 8
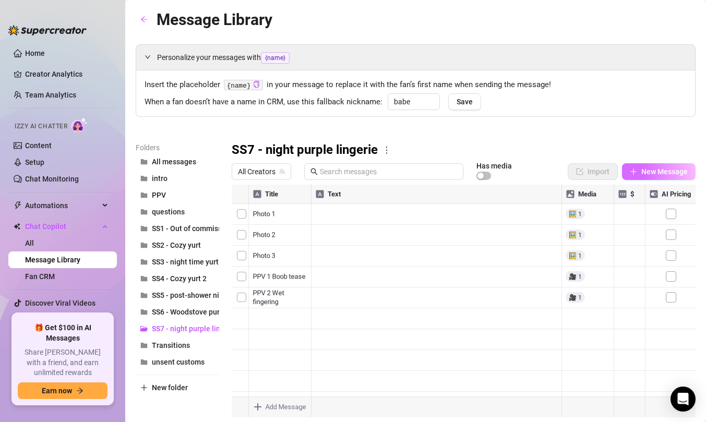
click at [665, 177] on button "New Message" at bounding box center [659, 171] width 74 height 17
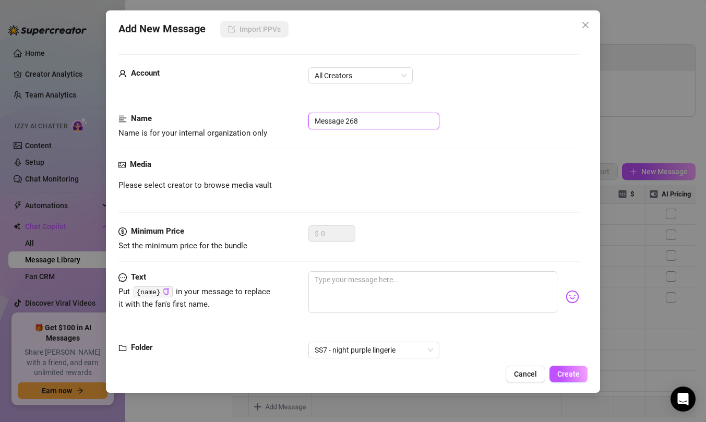
click at [366, 121] on input "Message 268" at bounding box center [373, 121] width 131 height 17
click at [384, 72] on span "All Creators" at bounding box center [361, 76] width 92 height 16
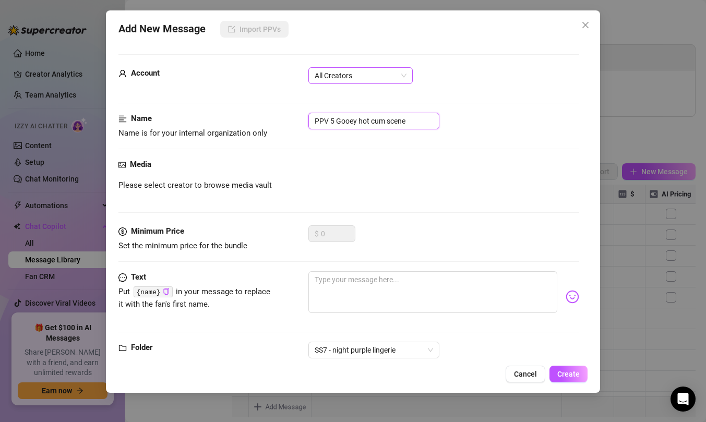
type input "PPV 5 Gooey hot cum scene"
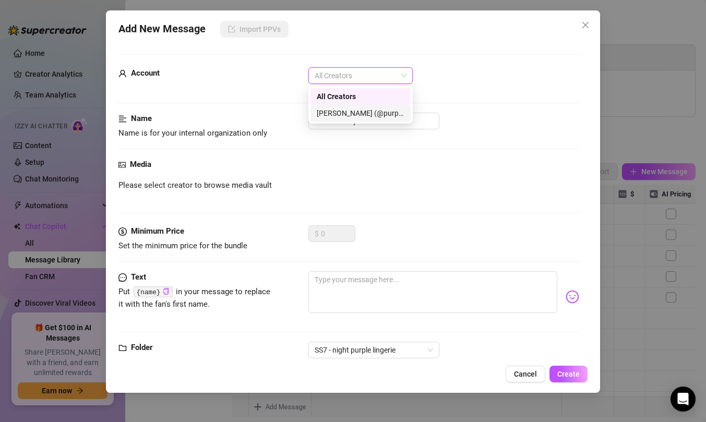
click at [369, 111] on div "[PERSON_NAME] (@purpleamelia)" at bounding box center [361, 113] width 88 height 11
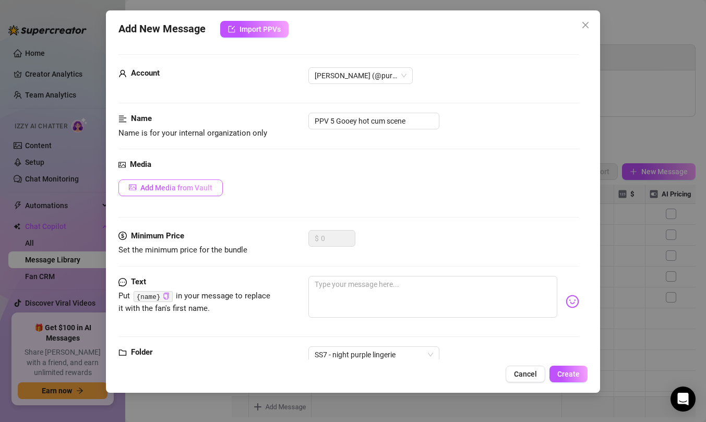
click at [198, 193] on button "Add Media from Vault" at bounding box center [170, 188] width 104 height 17
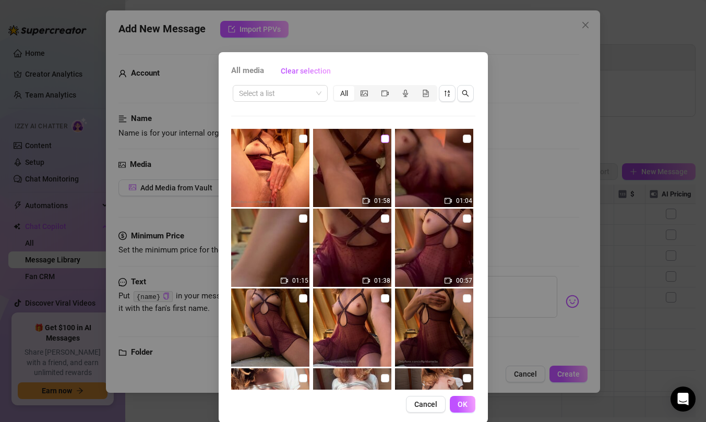
click at [384, 141] on input "checkbox" at bounding box center [385, 139] width 8 height 8
checkbox input "true"
click at [470, 398] on button "OK" at bounding box center [463, 404] width 26 height 17
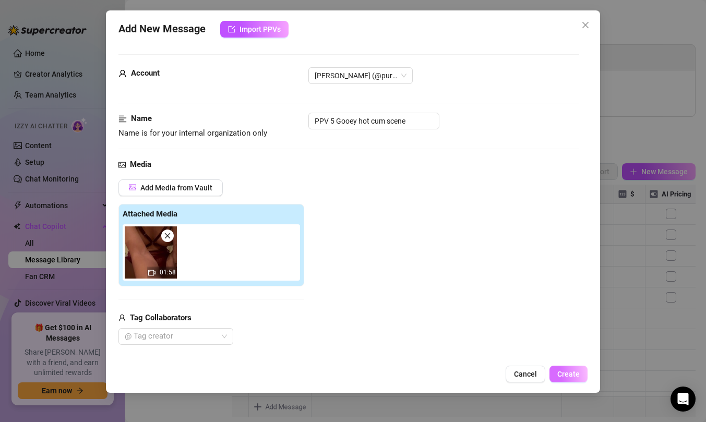
click at [574, 371] on span "Create" at bounding box center [568, 374] width 22 height 8
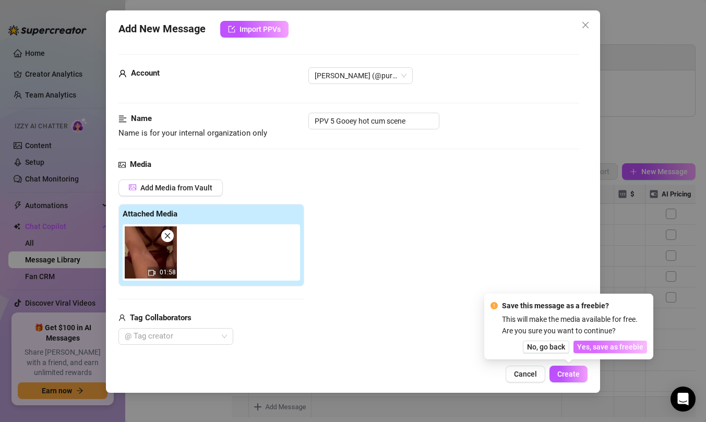
click at [615, 341] on button "Yes, save as freebie" at bounding box center [611, 347] width 74 height 13
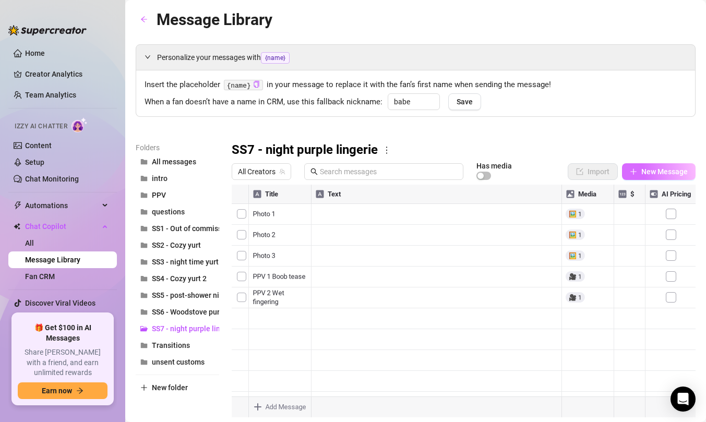
click at [651, 172] on span "New Message" at bounding box center [664, 172] width 46 height 8
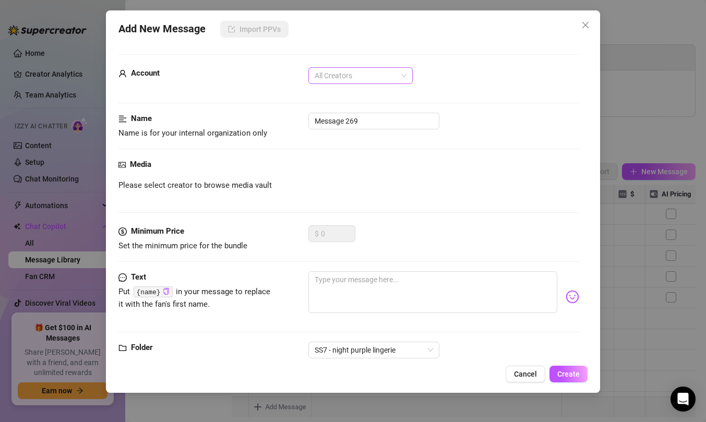
click at [385, 82] on span "All Creators" at bounding box center [361, 76] width 92 height 16
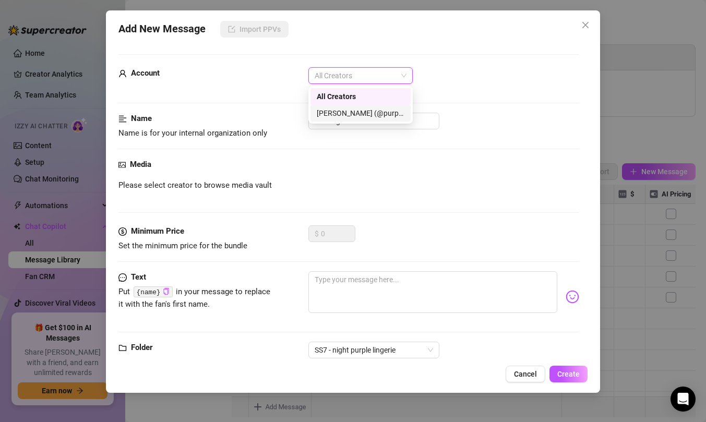
click at [377, 114] on div "[PERSON_NAME] (@purpleamelia)" at bounding box center [361, 113] width 88 height 11
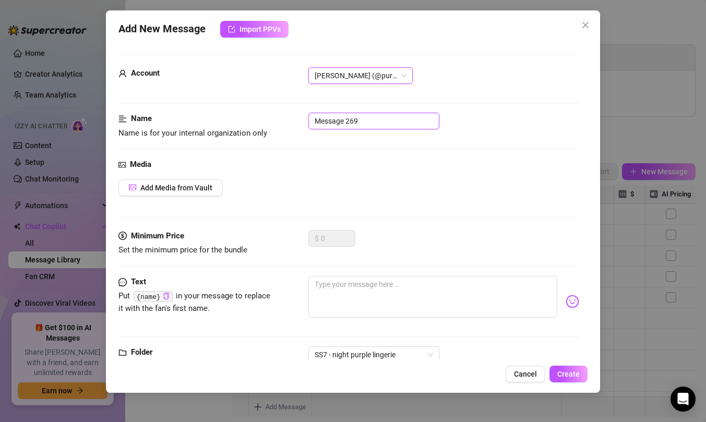
click at [381, 125] on input "Message 269" at bounding box center [373, 121] width 131 height 17
type input "Freeby goodnight photo"
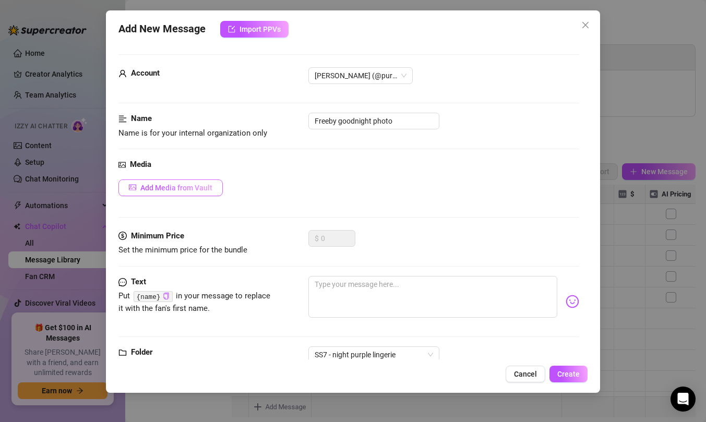
click at [185, 192] on span "Add Media from Vault" at bounding box center [176, 188] width 72 height 8
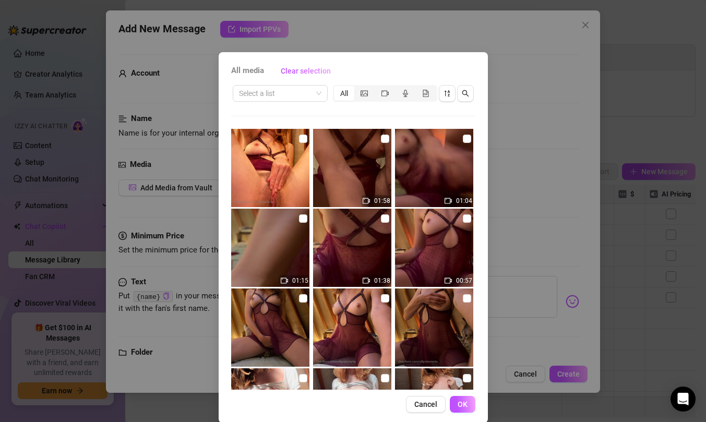
click at [298, 138] on img at bounding box center [270, 168] width 78 height 78
checkbox input "true"
click at [465, 397] on button "OK" at bounding box center [463, 404] width 26 height 17
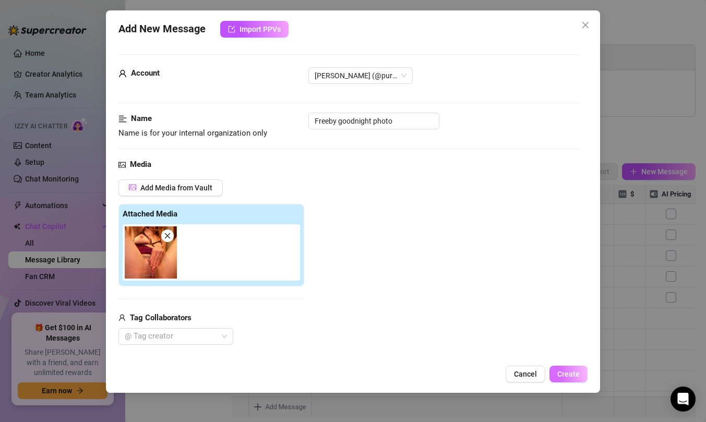
click at [562, 376] on span "Create" at bounding box center [568, 374] width 22 height 8
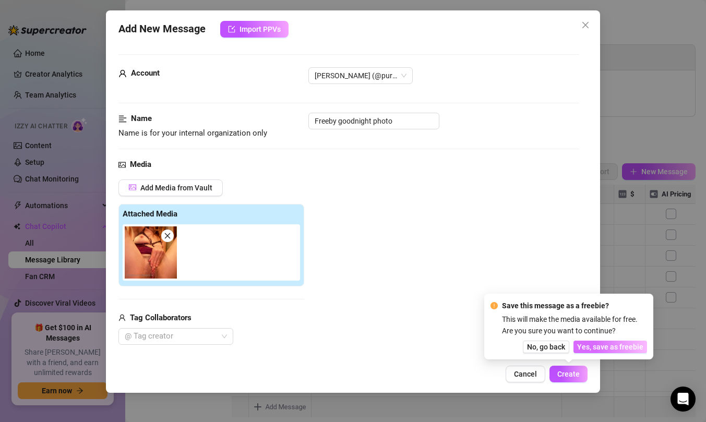
click at [605, 347] on span "Yes, save as freebie" at bounding box center [610, 347] width 66 height 8
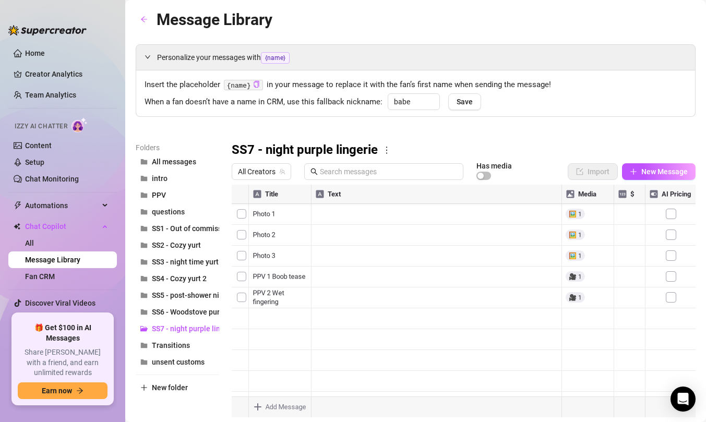
scroll to position [21, 0]
click at [623, 345] on div at bounding box center [464, 301] width 464 height 233
click at [625, 343] on div at bounding box center [464, 301] width 464 height 233
click at [625, 343] on textarea at bounding box center [630, 339] width 24 height 9
click at [630, 193] on div at bounding box center [464, 301] width 464 height 233
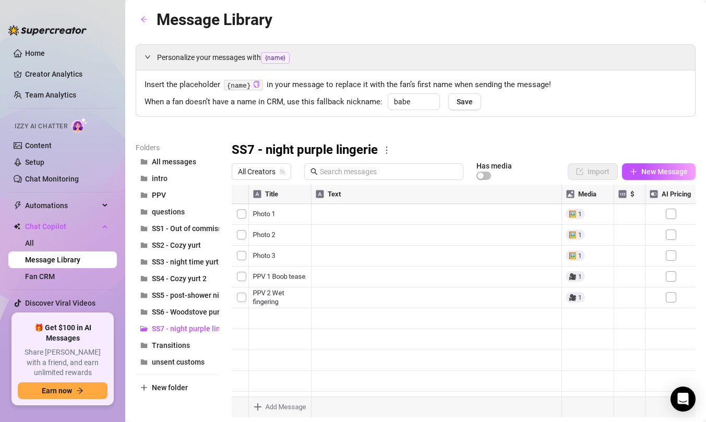
click at [549, 388] on div at bounding box center [464, 301] width 464 height 233
